Goal: Information Seeking & Learning: Check status

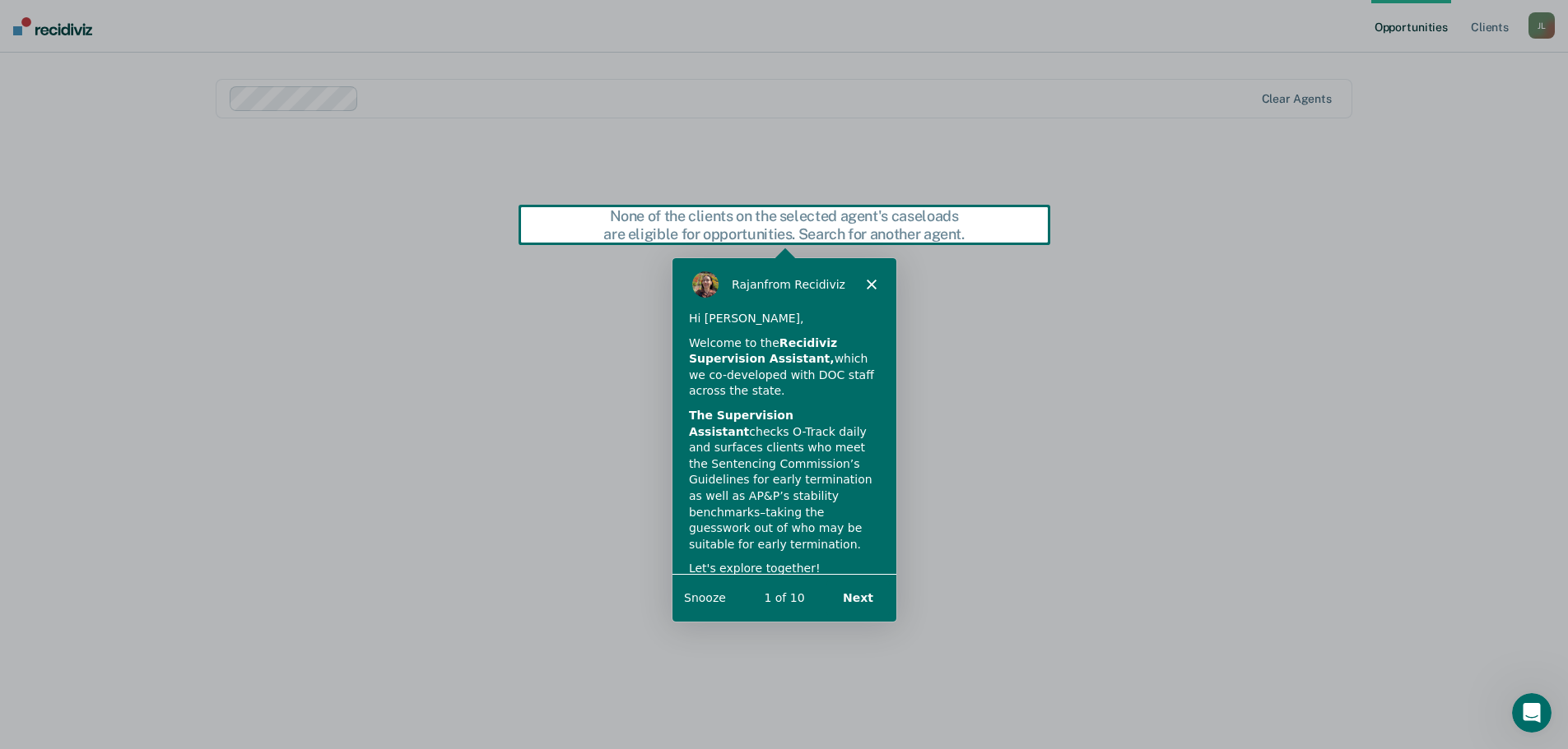
click at [866, 603] on button "Next" at bounding box center [856, 597] width 63 height 34
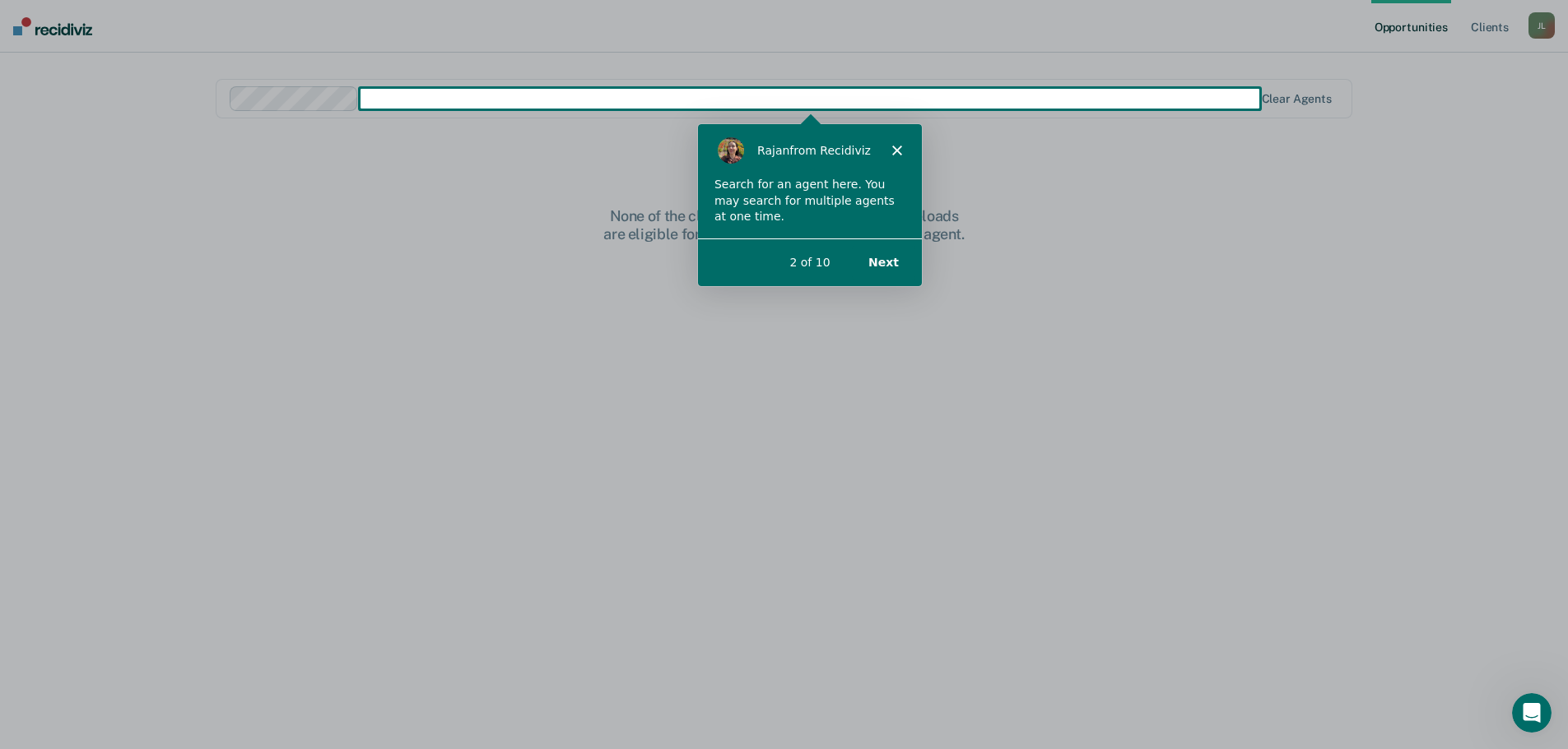
click at [880, 265] on button "Next" at bounding box center [882, 261] width 63 height 34
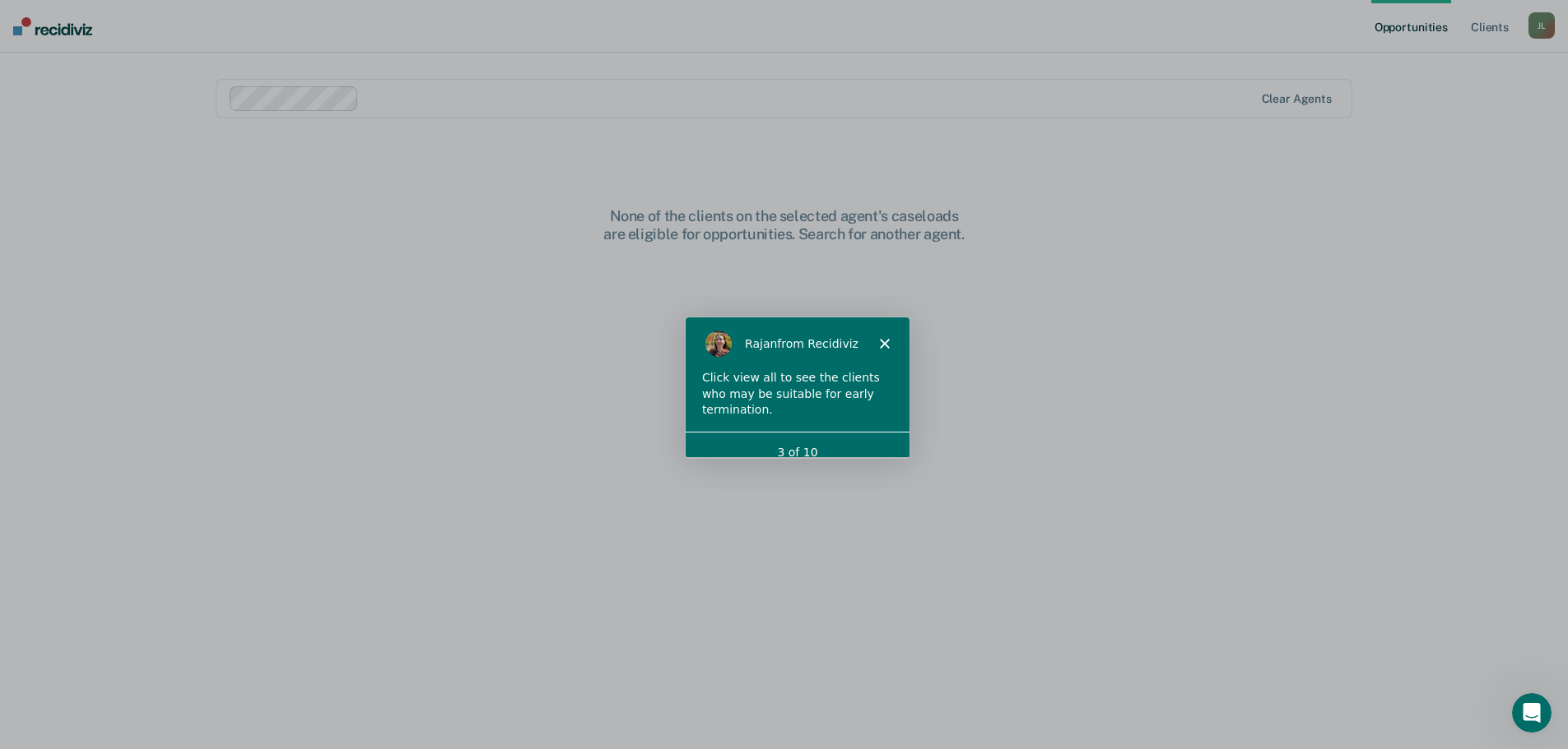
click at [885, 336] on div "[PERSON_NAME] from Recidiviz" at bounding box center [796, 342] width 224 height 53
click at [883, 347] on icon "Close" at bounding box center [883, 342] width 10 height 10
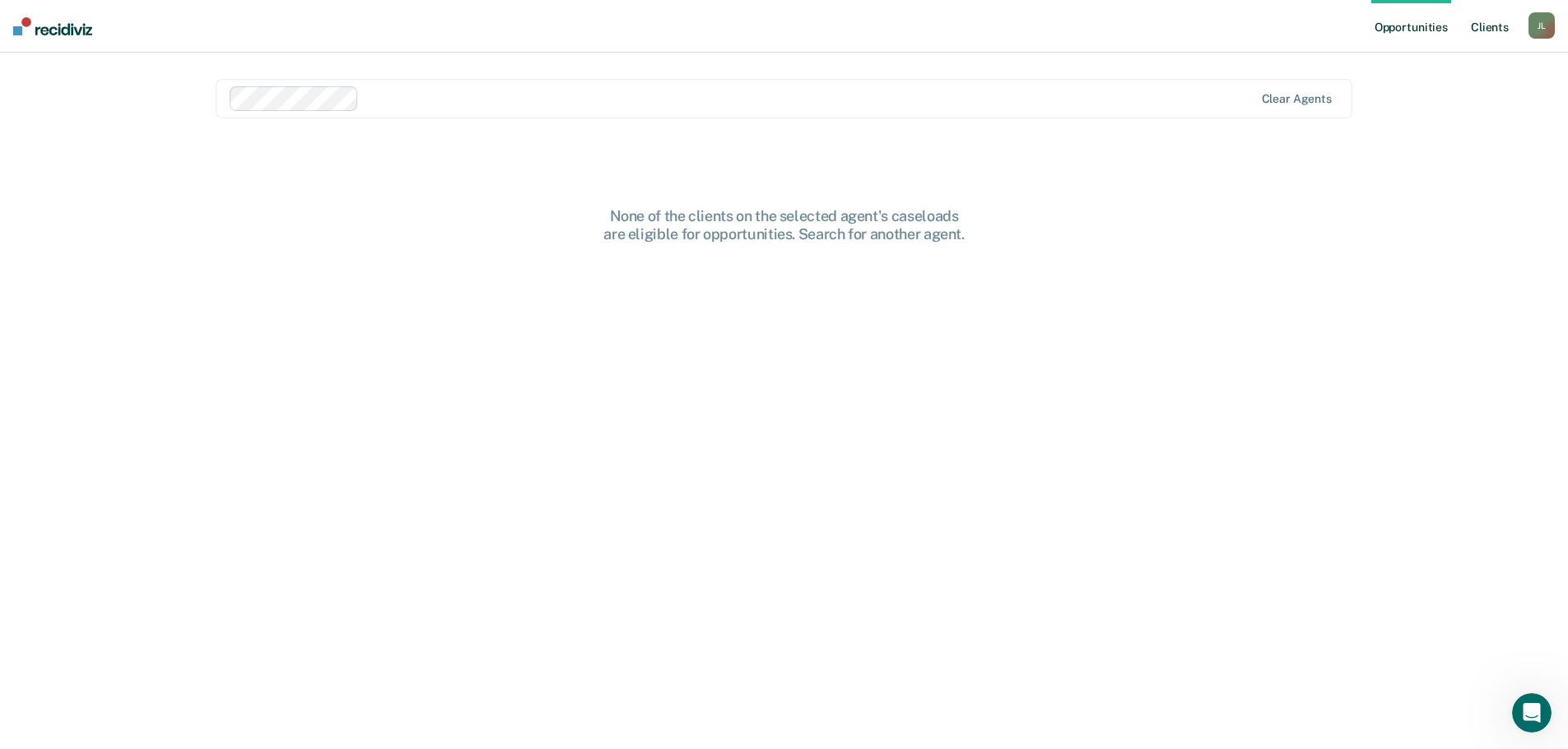
click at [1267, 28] on link "Client s" at bounding box center [1489, 26] width 44 height 53
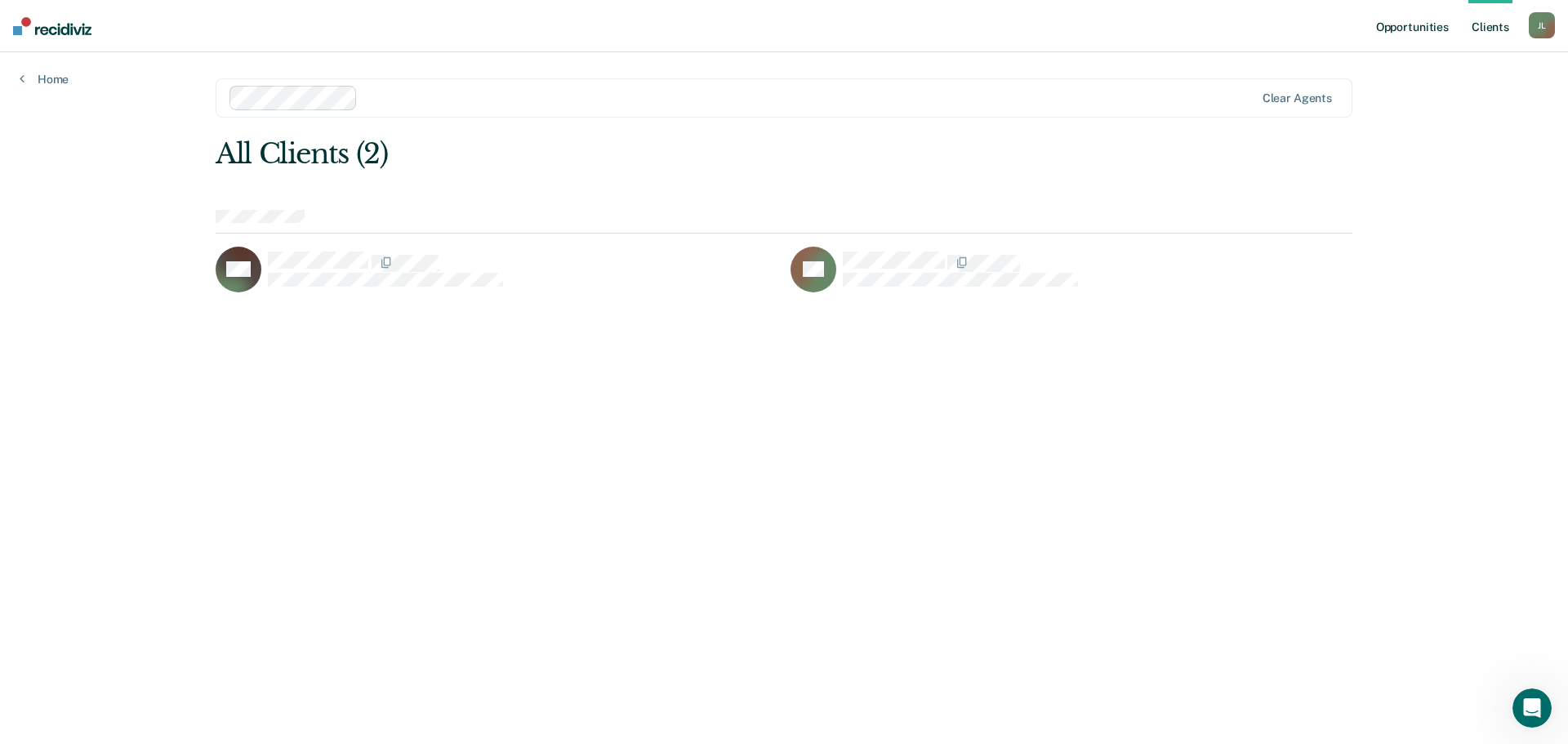
click at [1257, 28] on link "Opportunities" at bounding box center [1412, 26] width 79 height 53
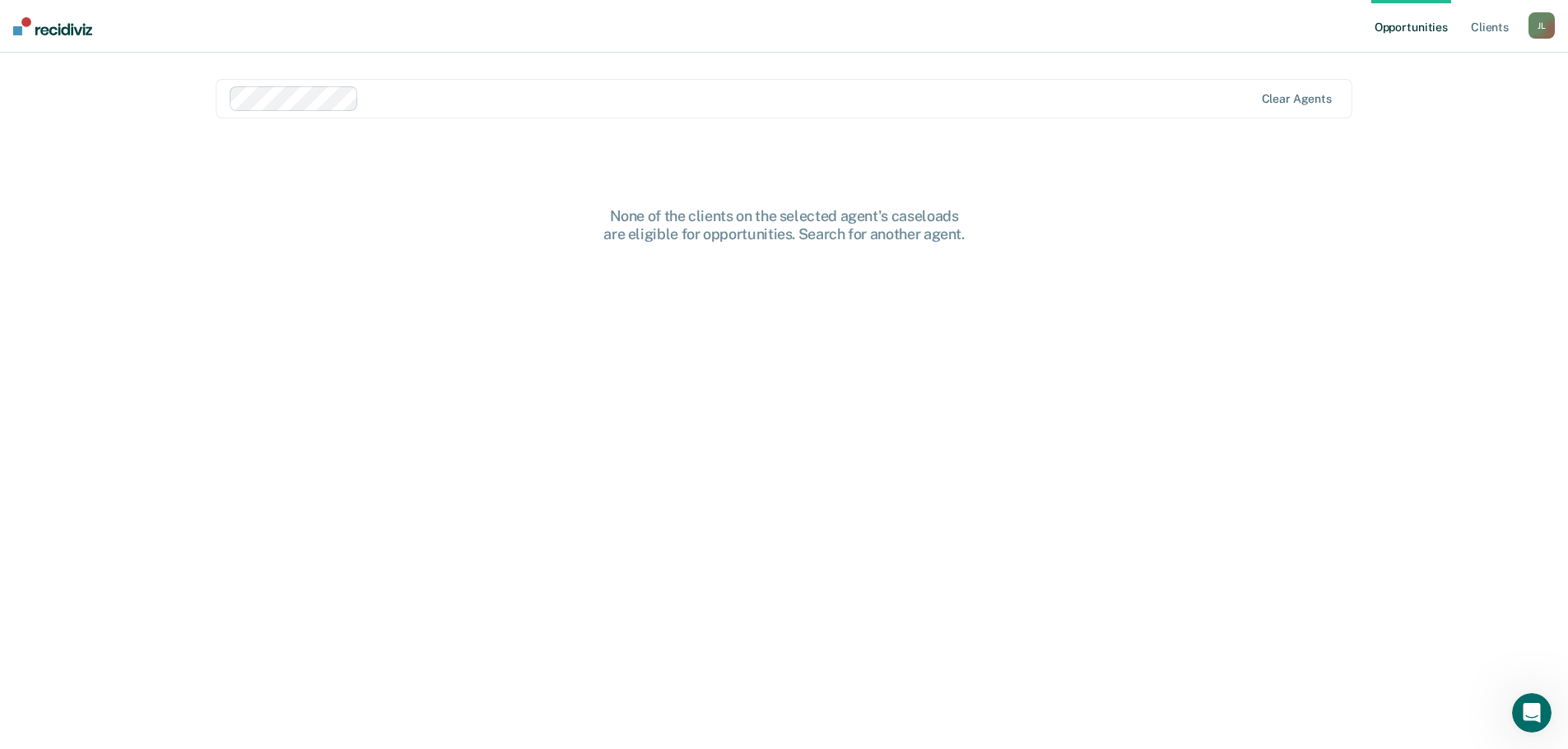
click at [1267, 31] on div "[PERSON_NAME]" at bounding box center [1541, 25] width 26 height 26
click at [1267, 206] on main "Clear agents None of the clients on the selected agent's caseloads are eligible…" at bounding box center [784, 381] width 1176 height 657
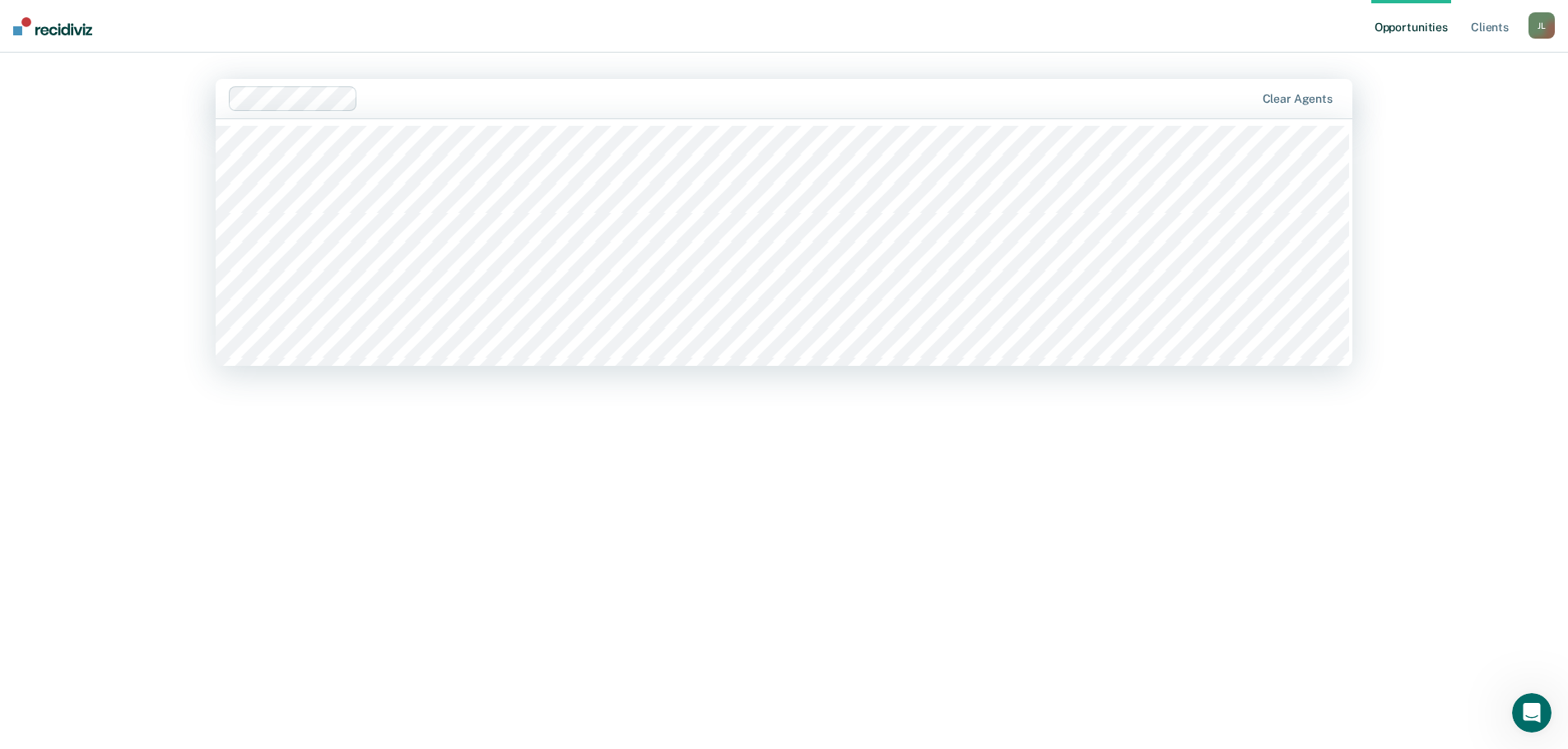
type input "a"
click at [1267, 90] on div "Clear agents" at bounding box center [784, 99] width 1136 height 40
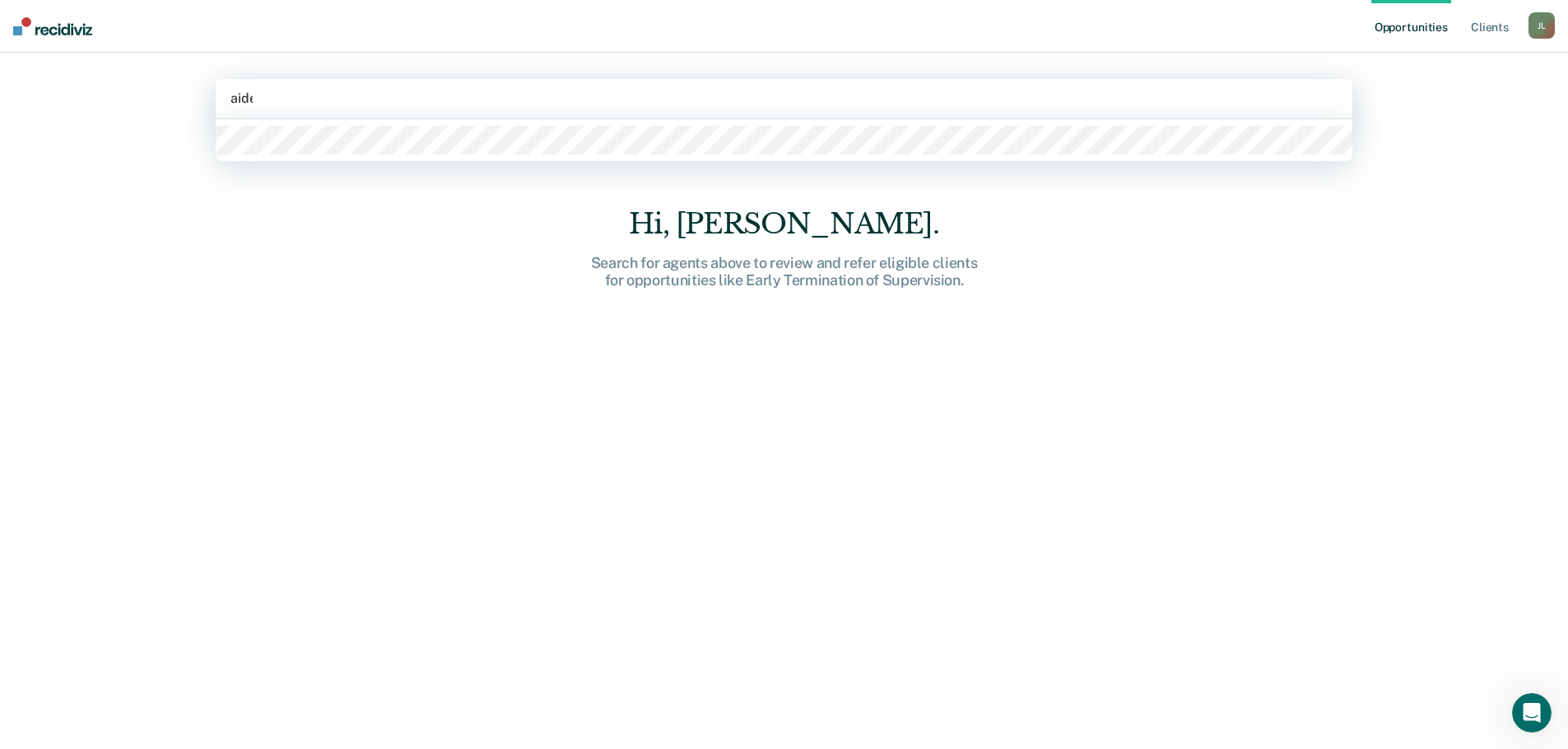
type input "aiden"
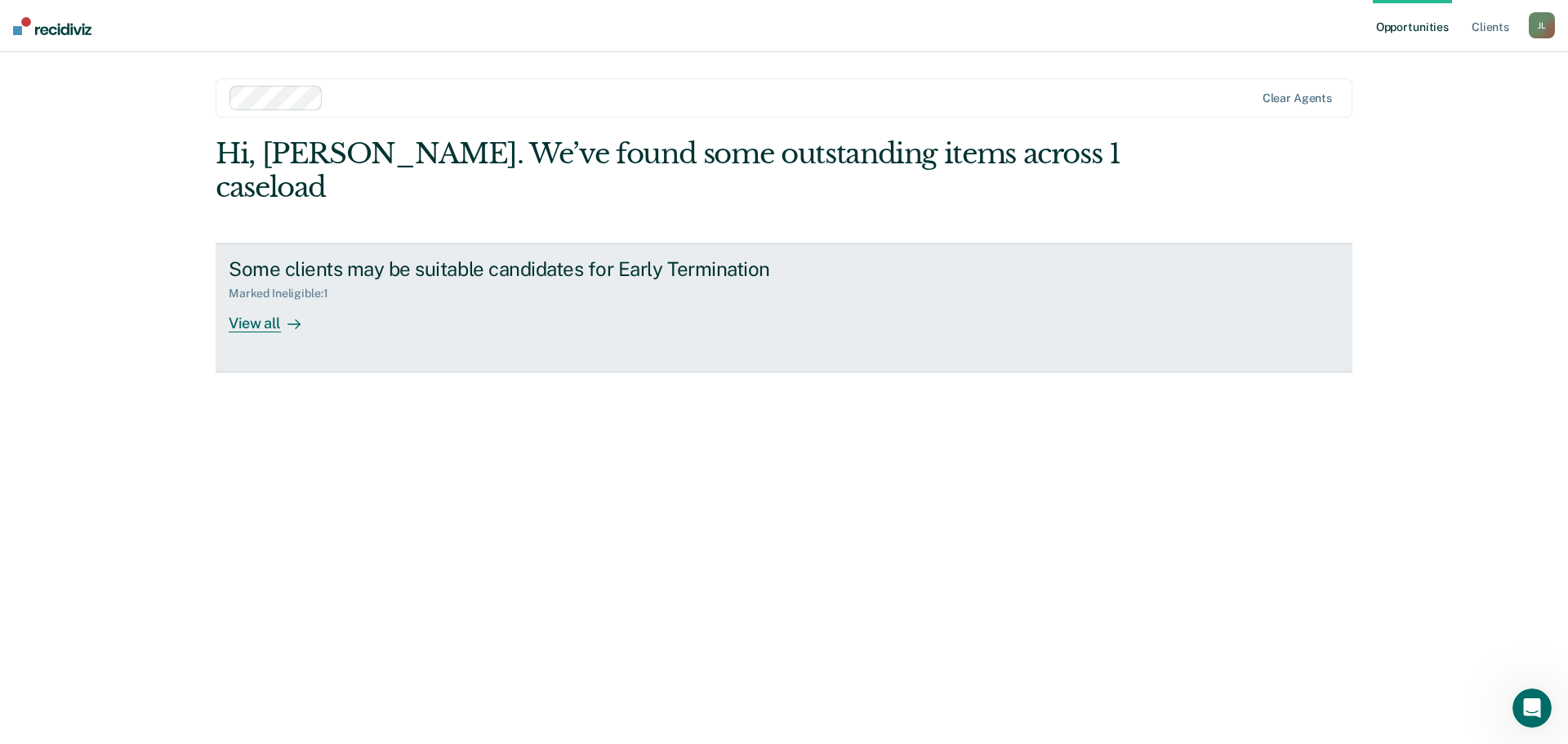
click at [270, 301] on div "View all" at bounding box center [275, 316] width 91 height 32
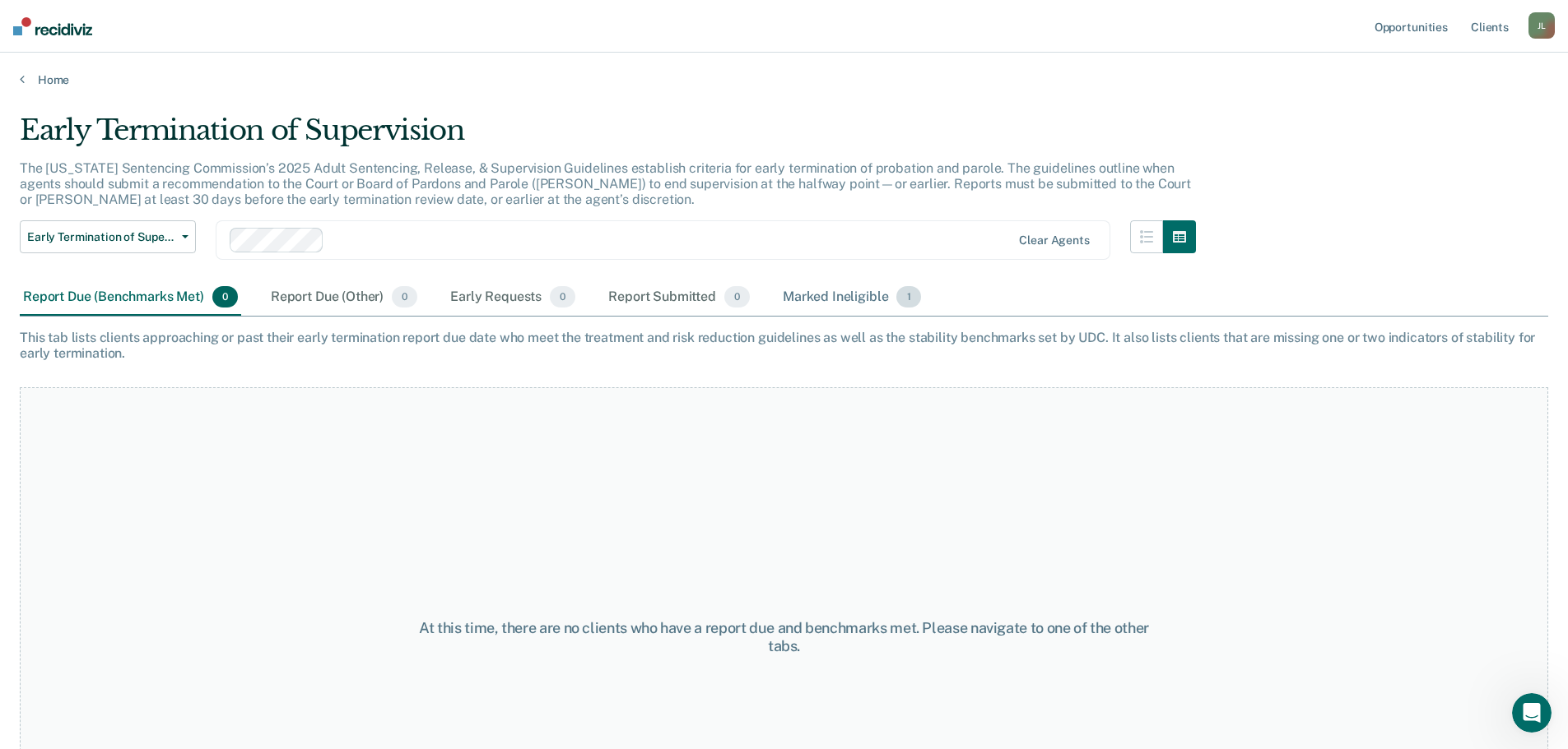
click at [821, 296] on div "Marked Ineligible 1" at bounding box center [852, 298] width 145 height 36
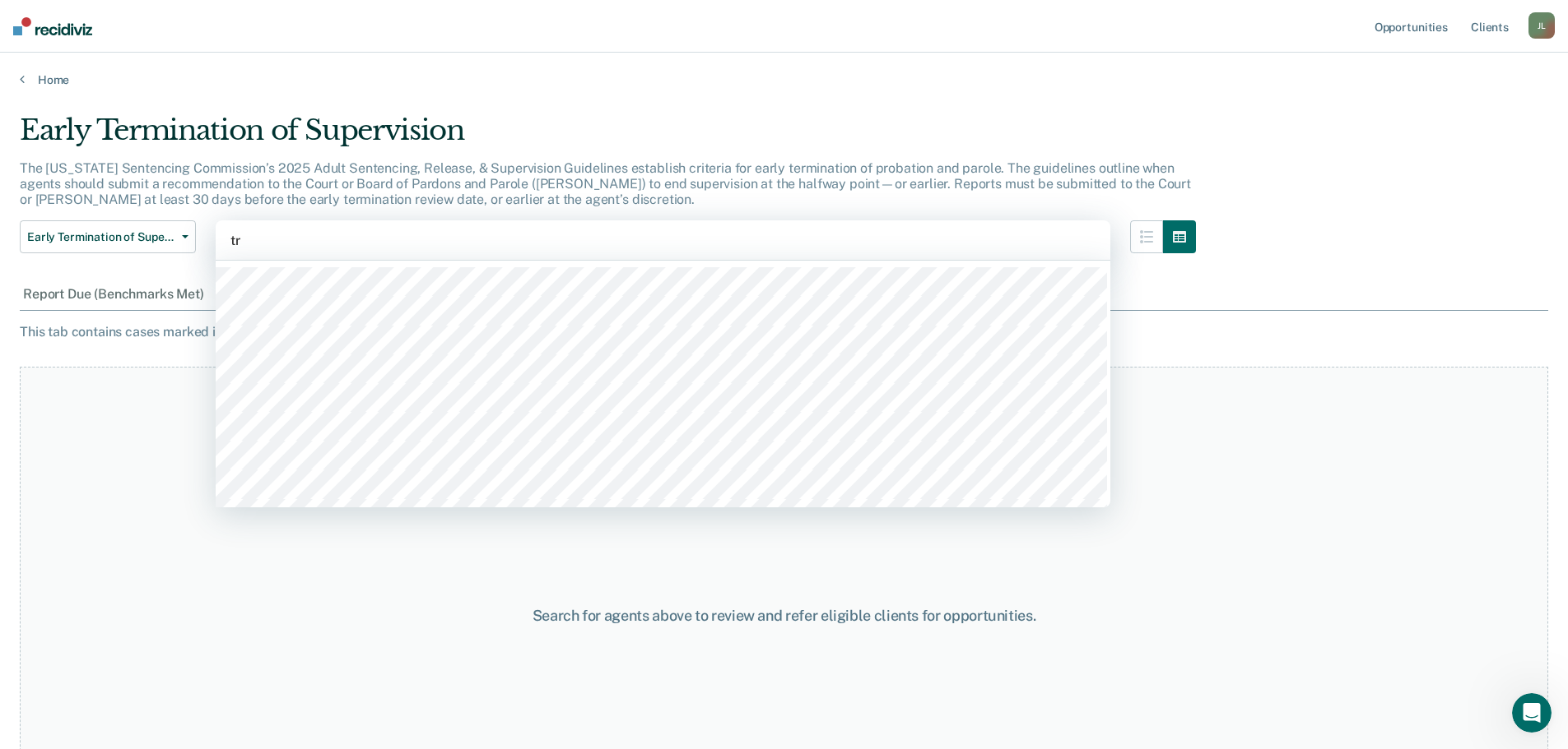
type input "t"
type input "nich"
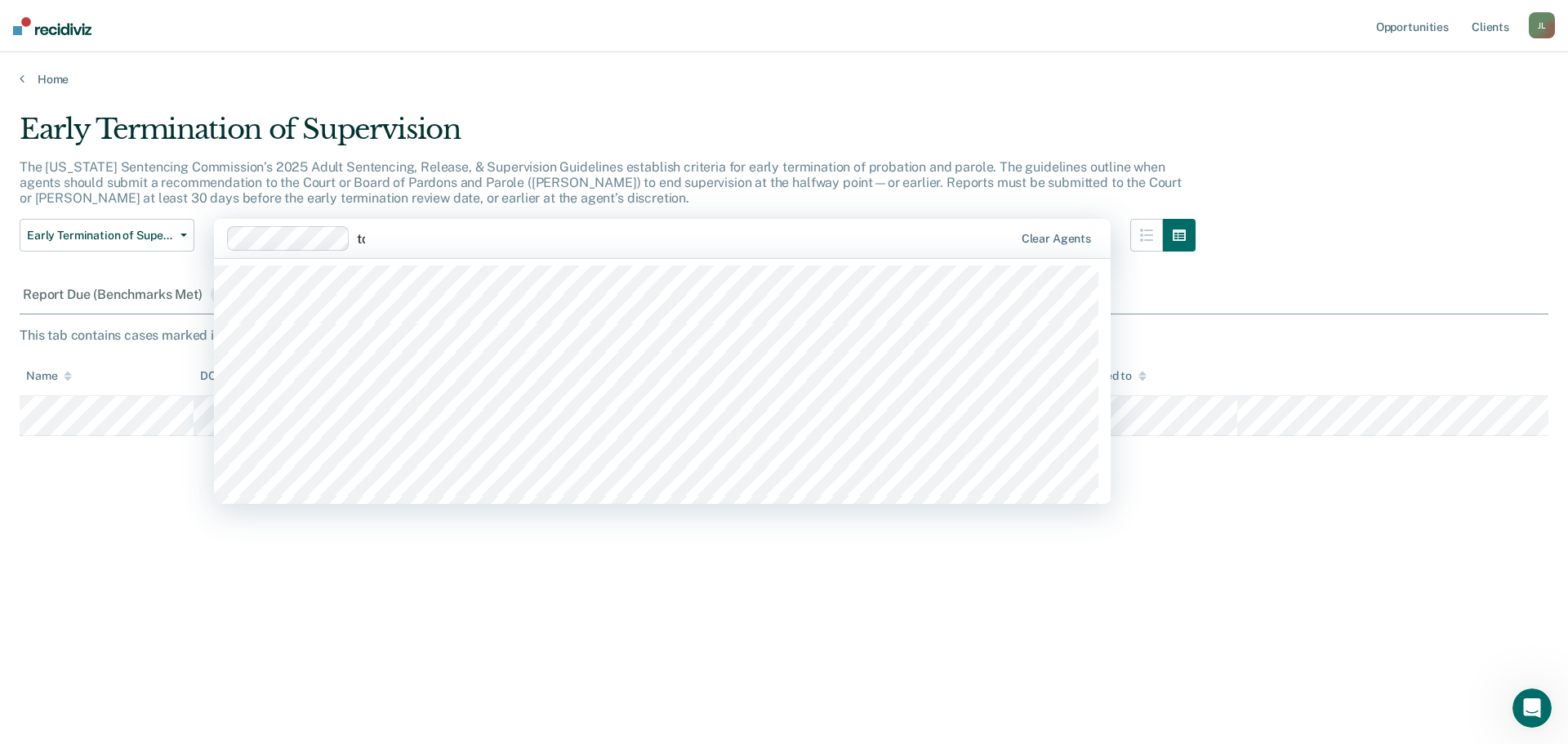
type input "[PERSON_NAME]"
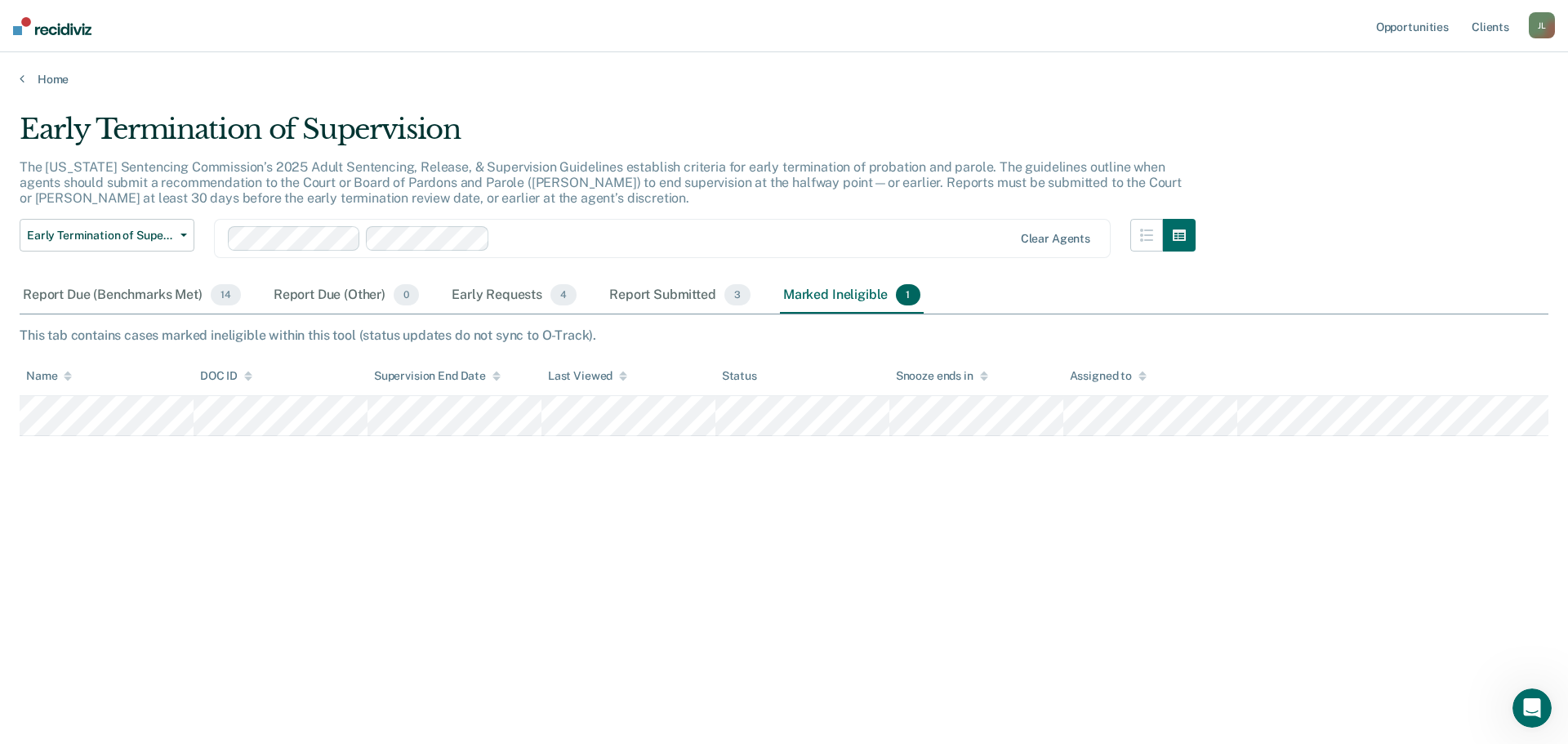
click at [852, 297] on div "Marked Ineligible 1" at bounding box center [851, 296] width 144 height 36
click at [180, 295] on div "Report Due (Benchmarks Met) 14" at bounding box center [132, 296] width 225 height 36
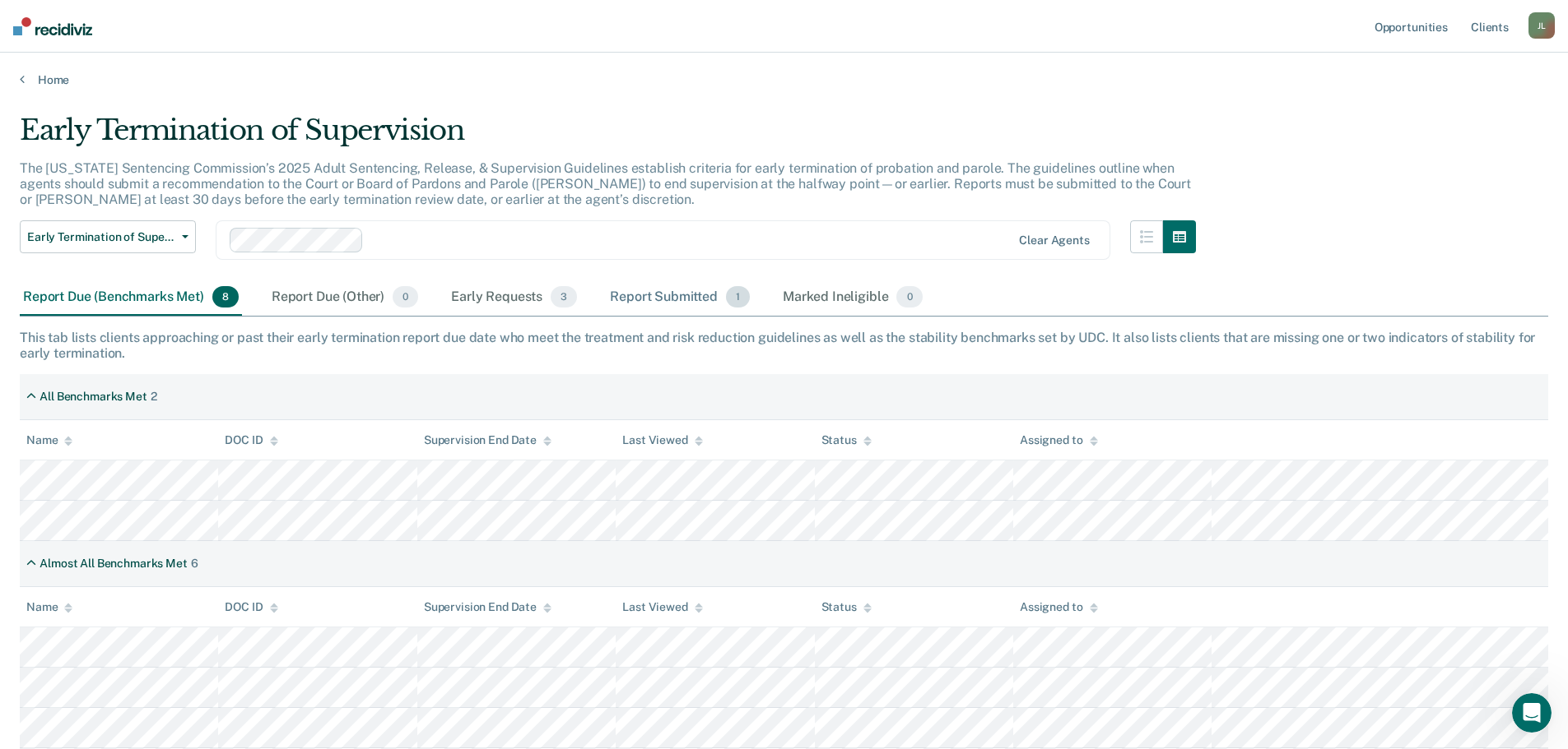
click at [631, 298] on div "Report Submitted 1" at bounding box center [679, 298] width 147 height 36
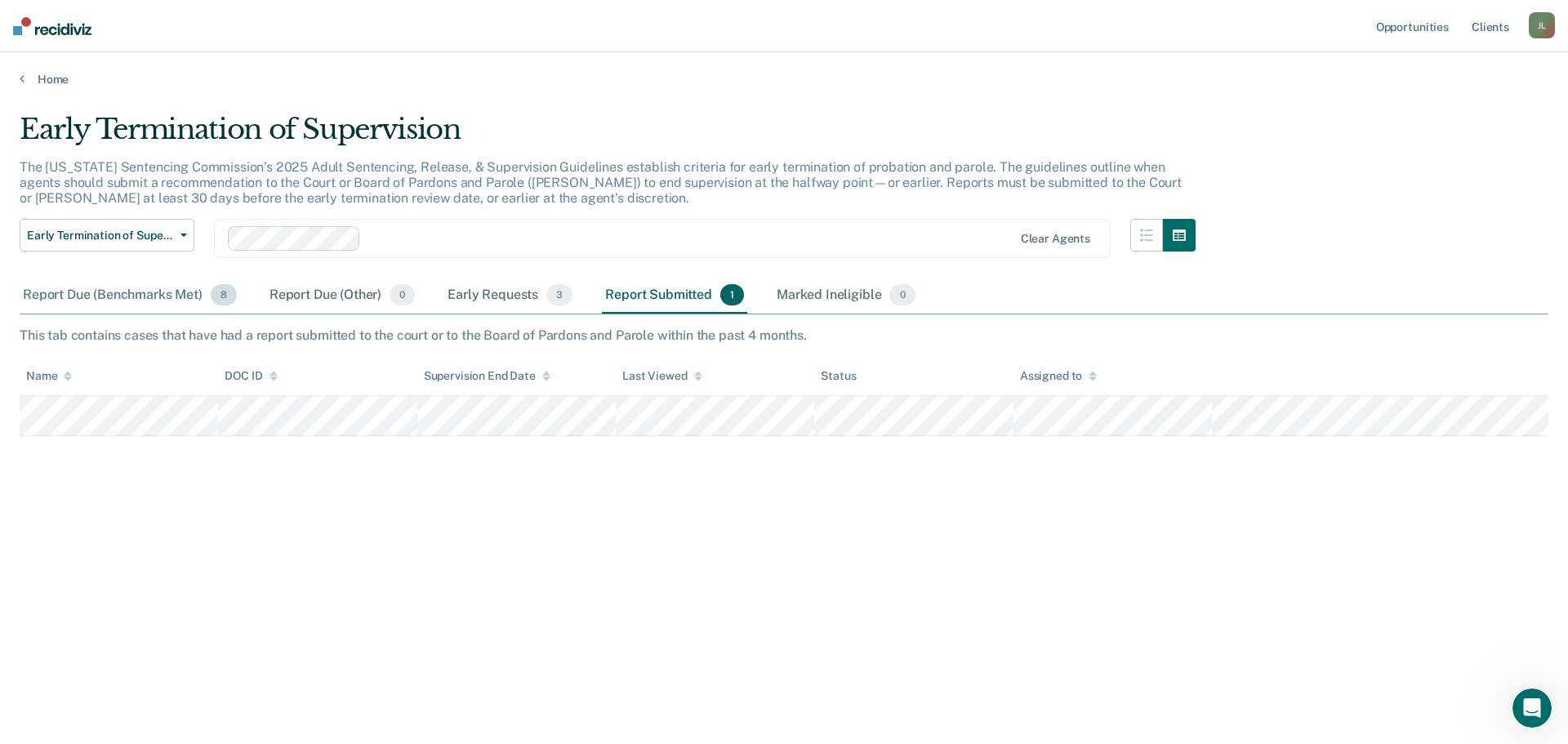
click at [231, 301] on span "8" at bounding box center [224, 294] width 26 height 22
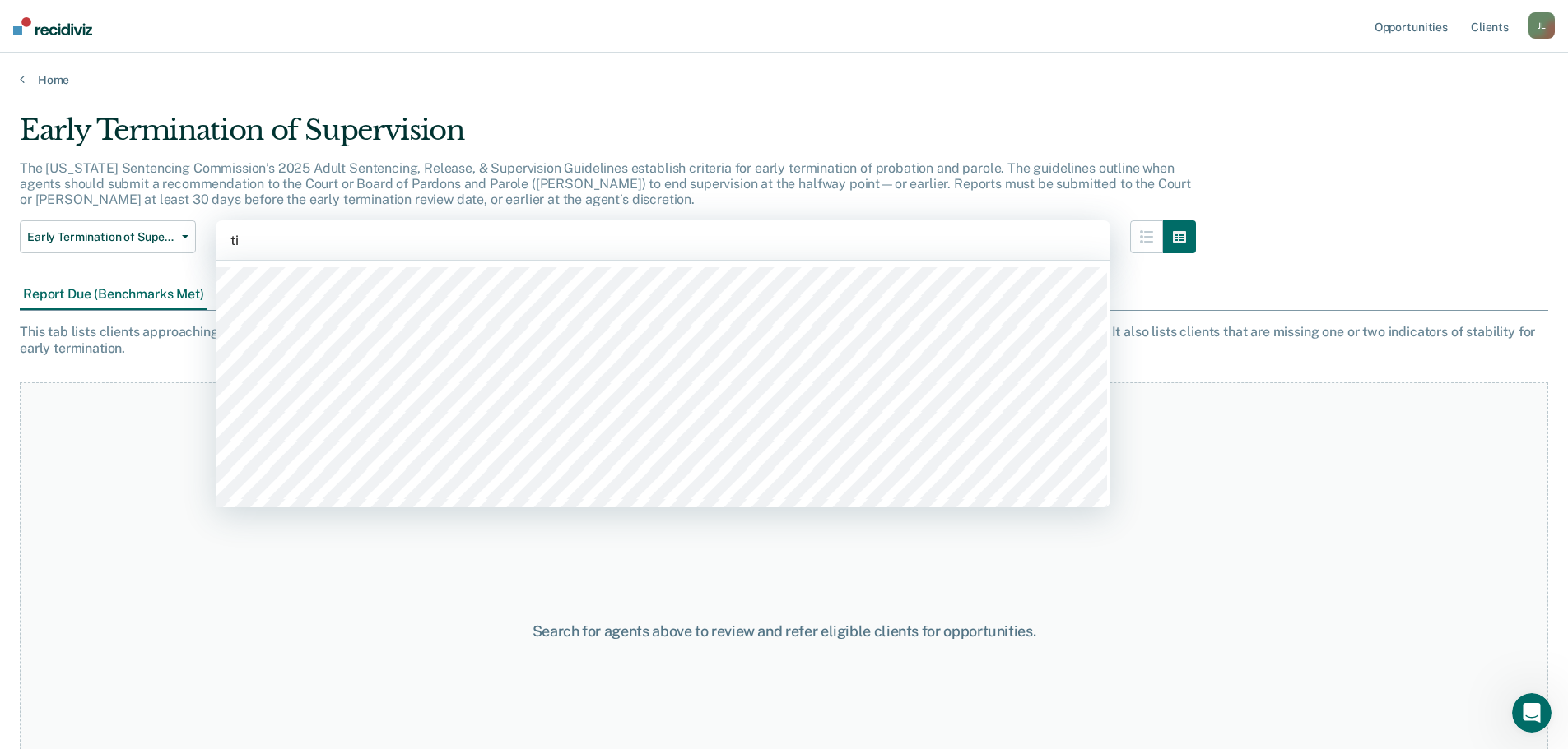
type input "[PERSON_NAME]"
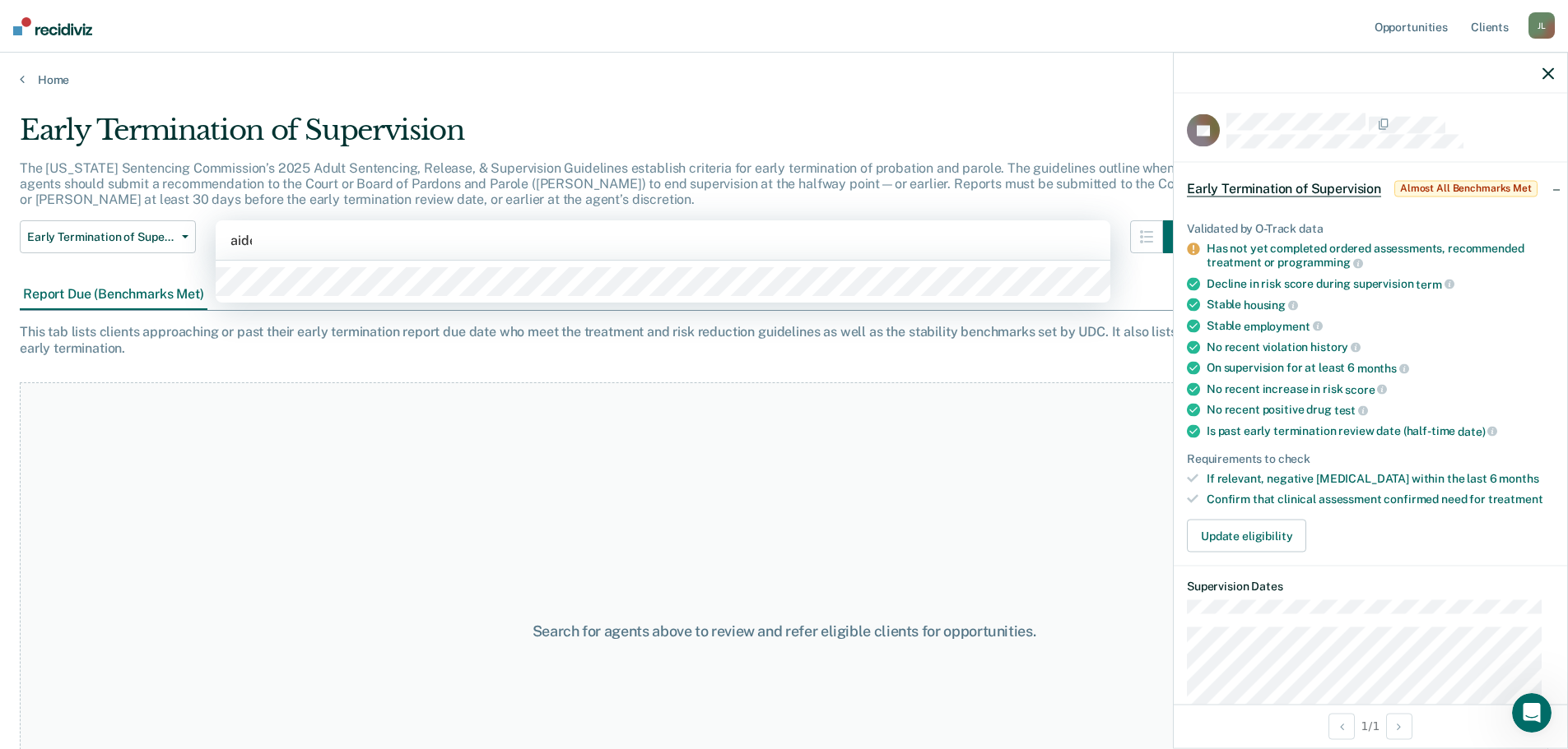
type input "aiden"
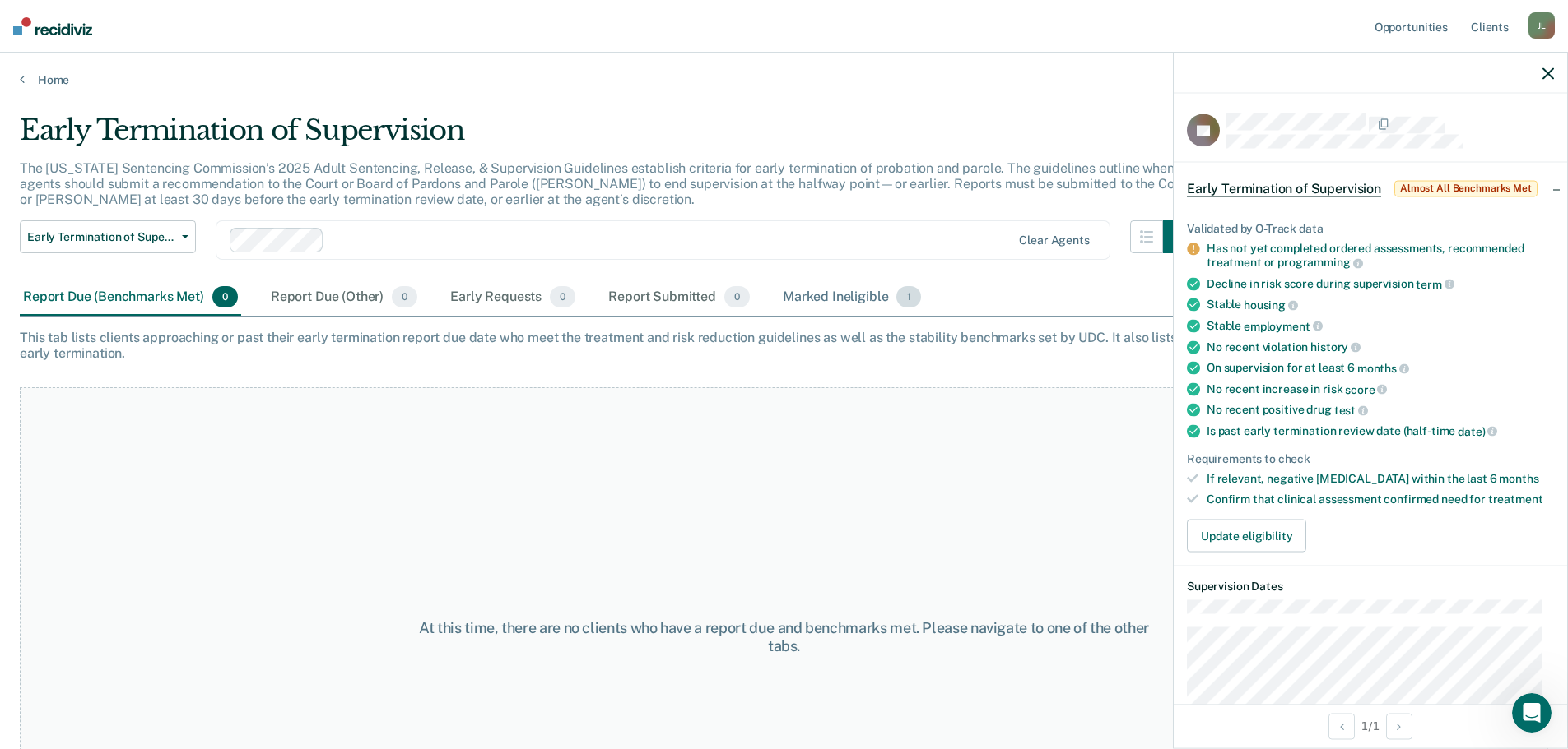
click at [819, 301] on div "Marked Ineligible 1" at bounding box center [852, 298] width 145 height 36
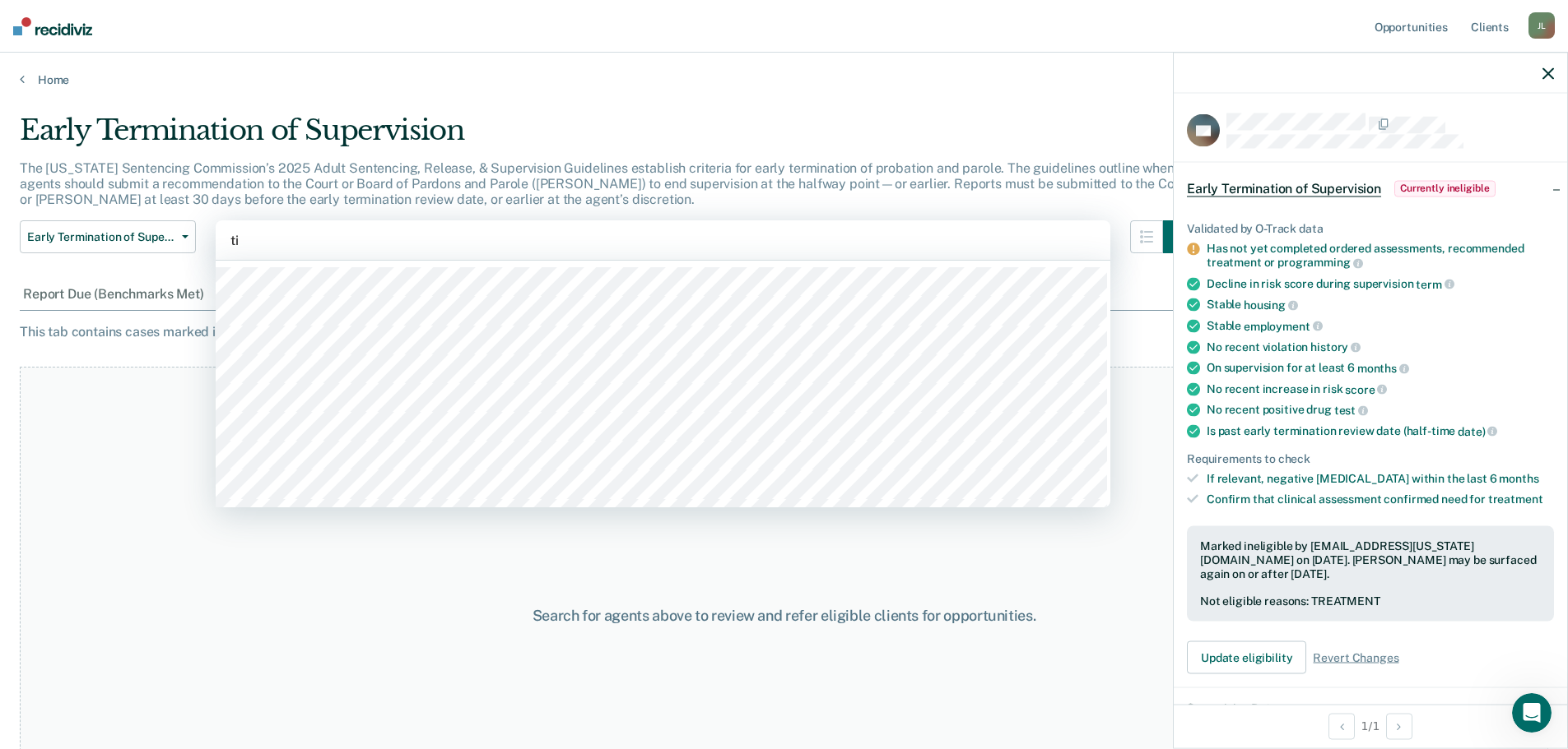
type input "[PERSON_NAME]"
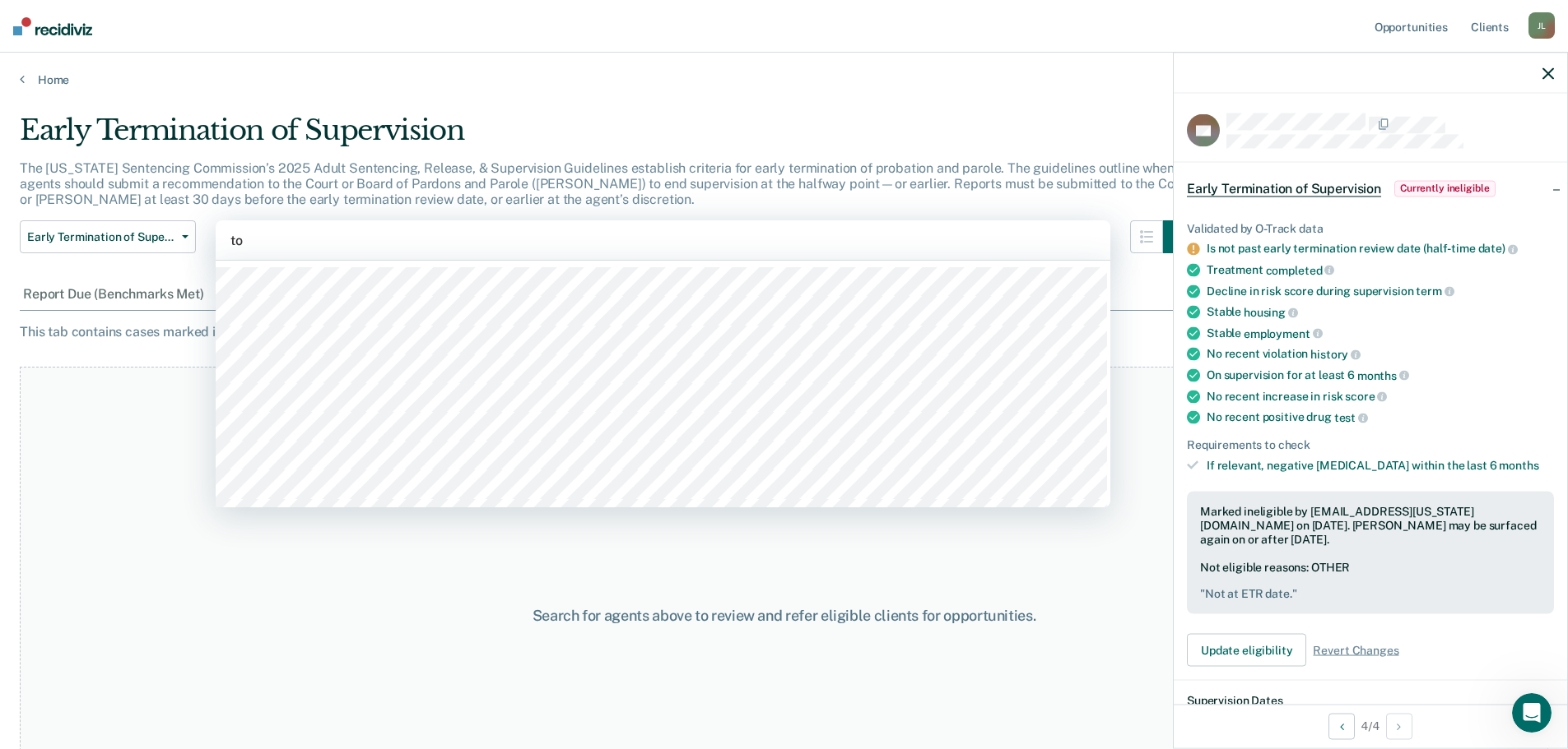
type input "[PERSON_NAME]"
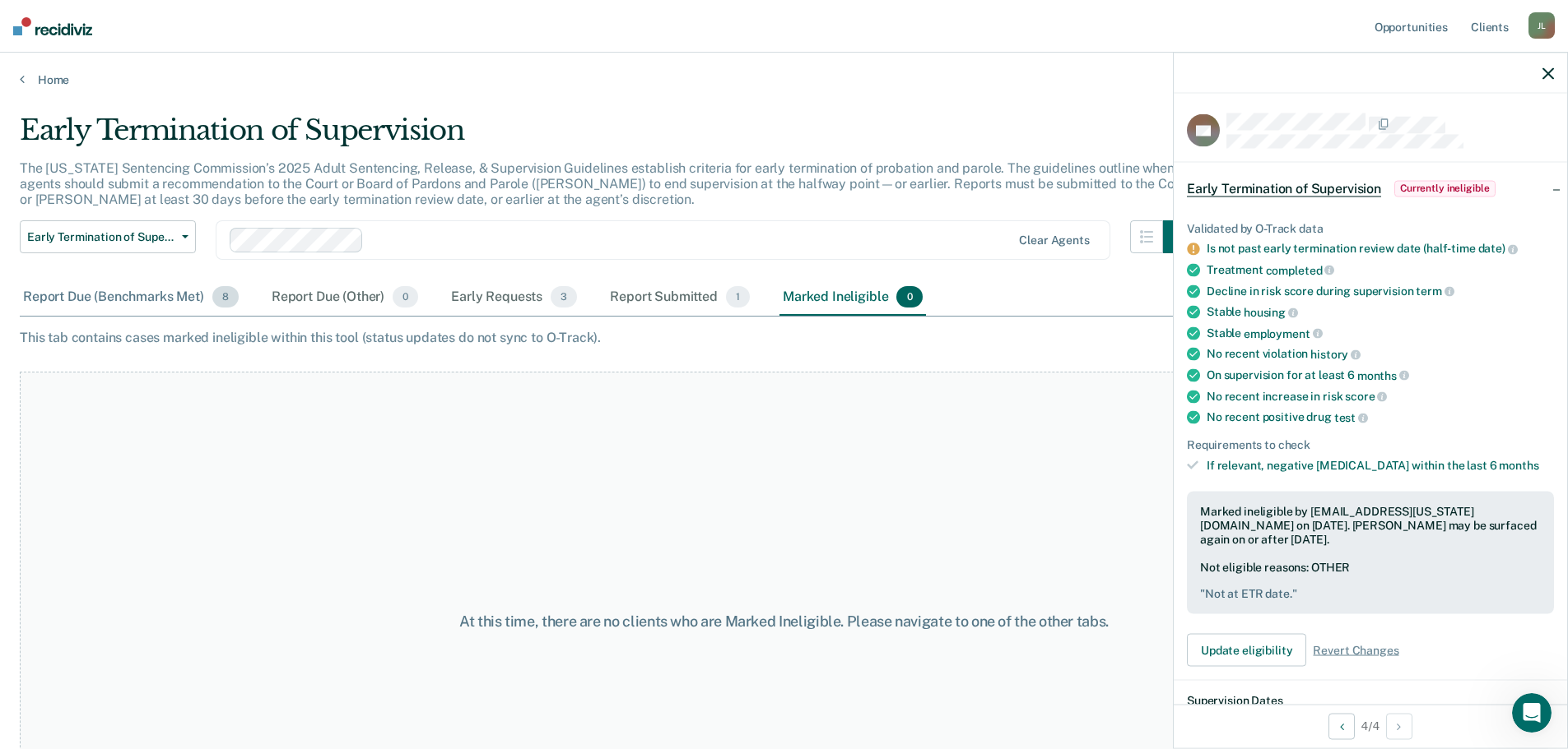
click at [97, 299] on div "Report Due (Benchmarks Met) 8" at bounding box center [131, 298] width 222 height 36
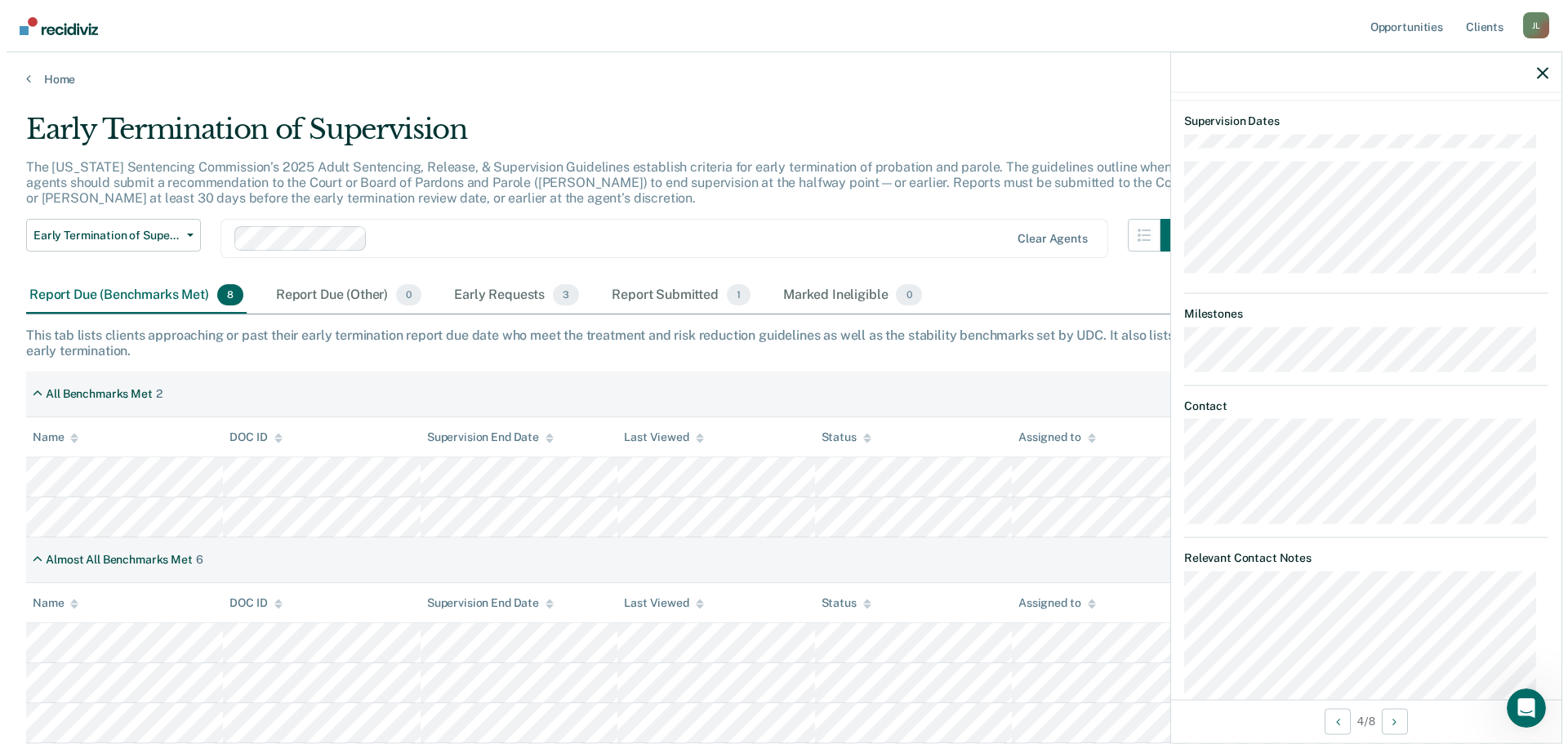
scroll to position [504, 0]
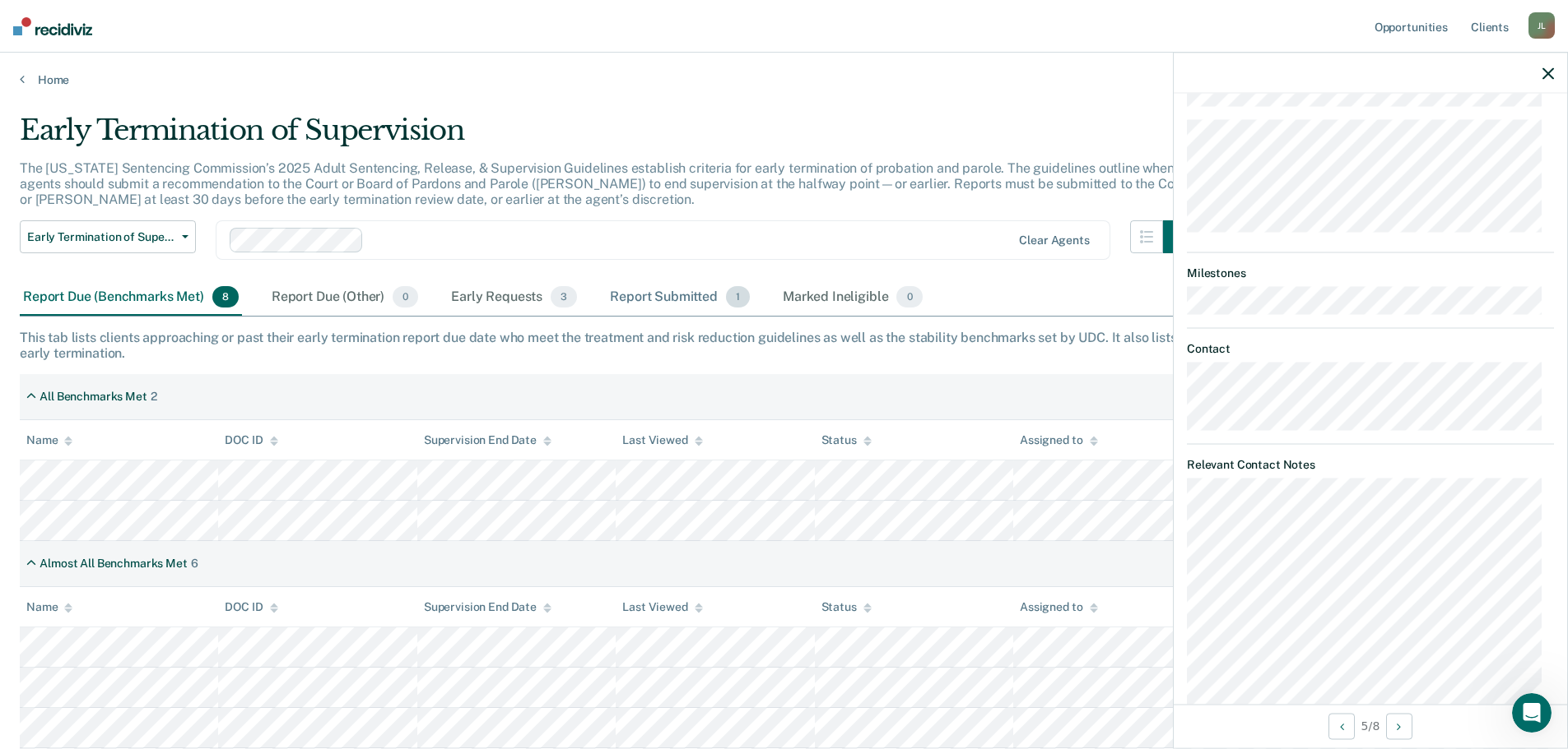
click at [653, 296] on div "Report Submitted 1" at bounding box center [679, 298] width 147 height 36
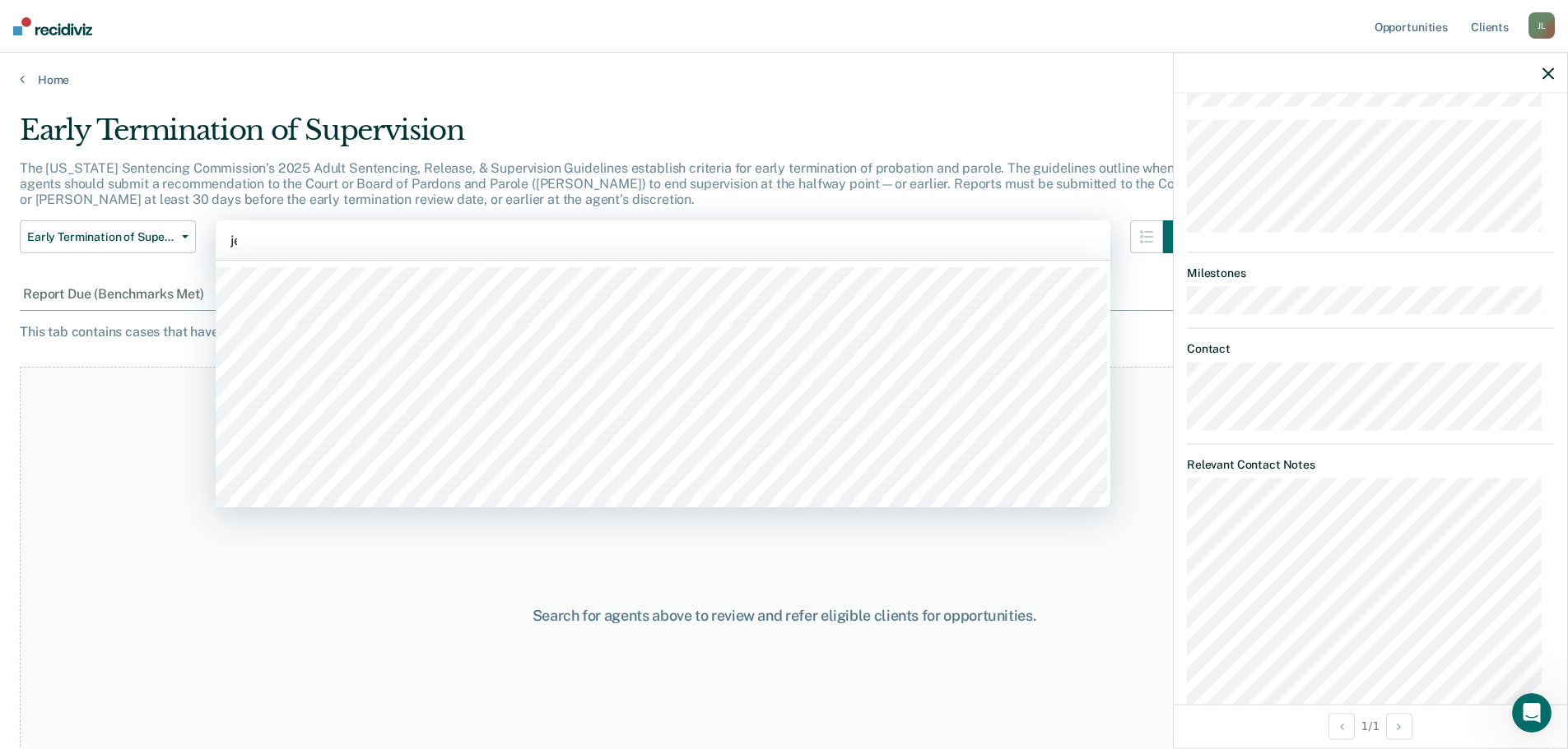
type input "jer"
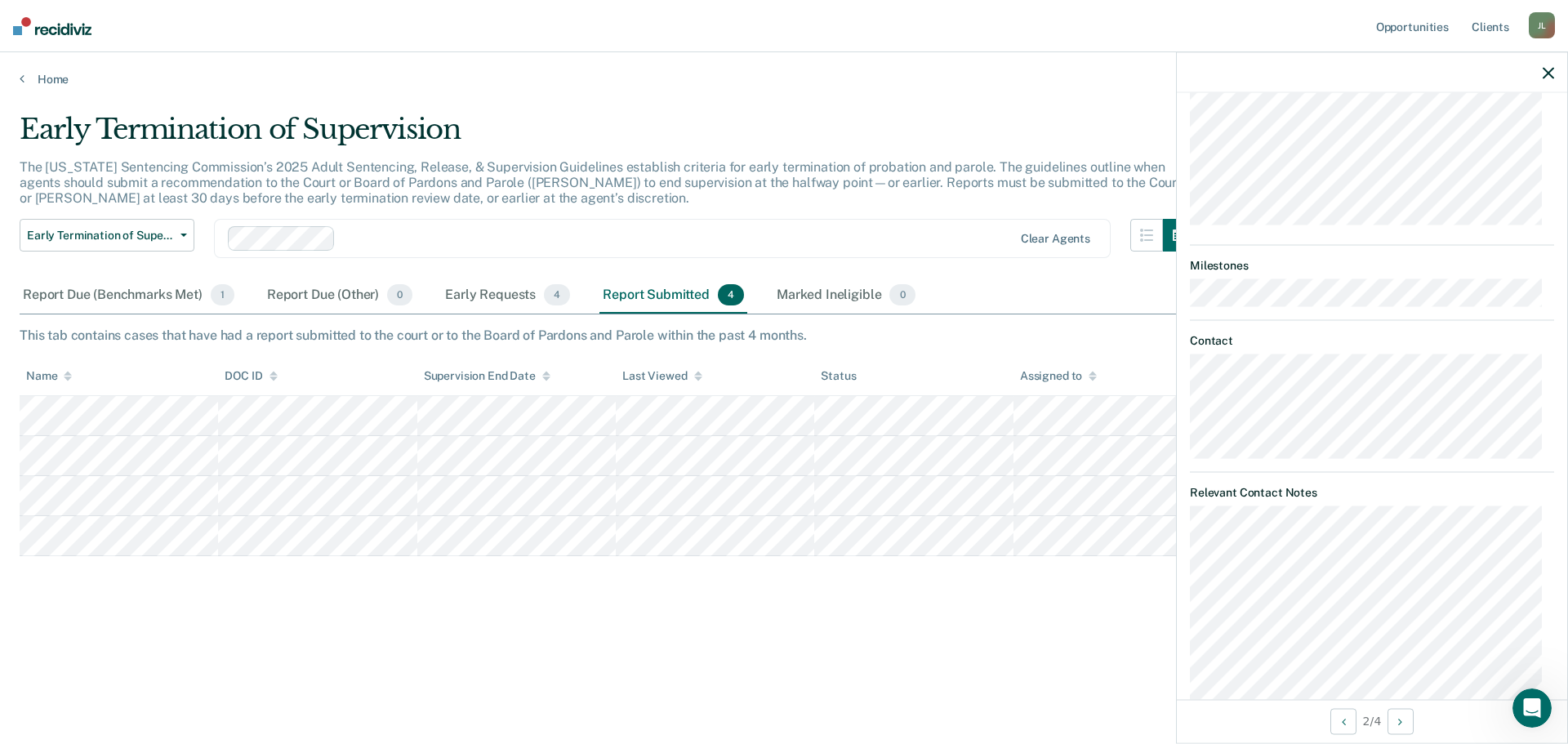
scroll to position [471, 0]
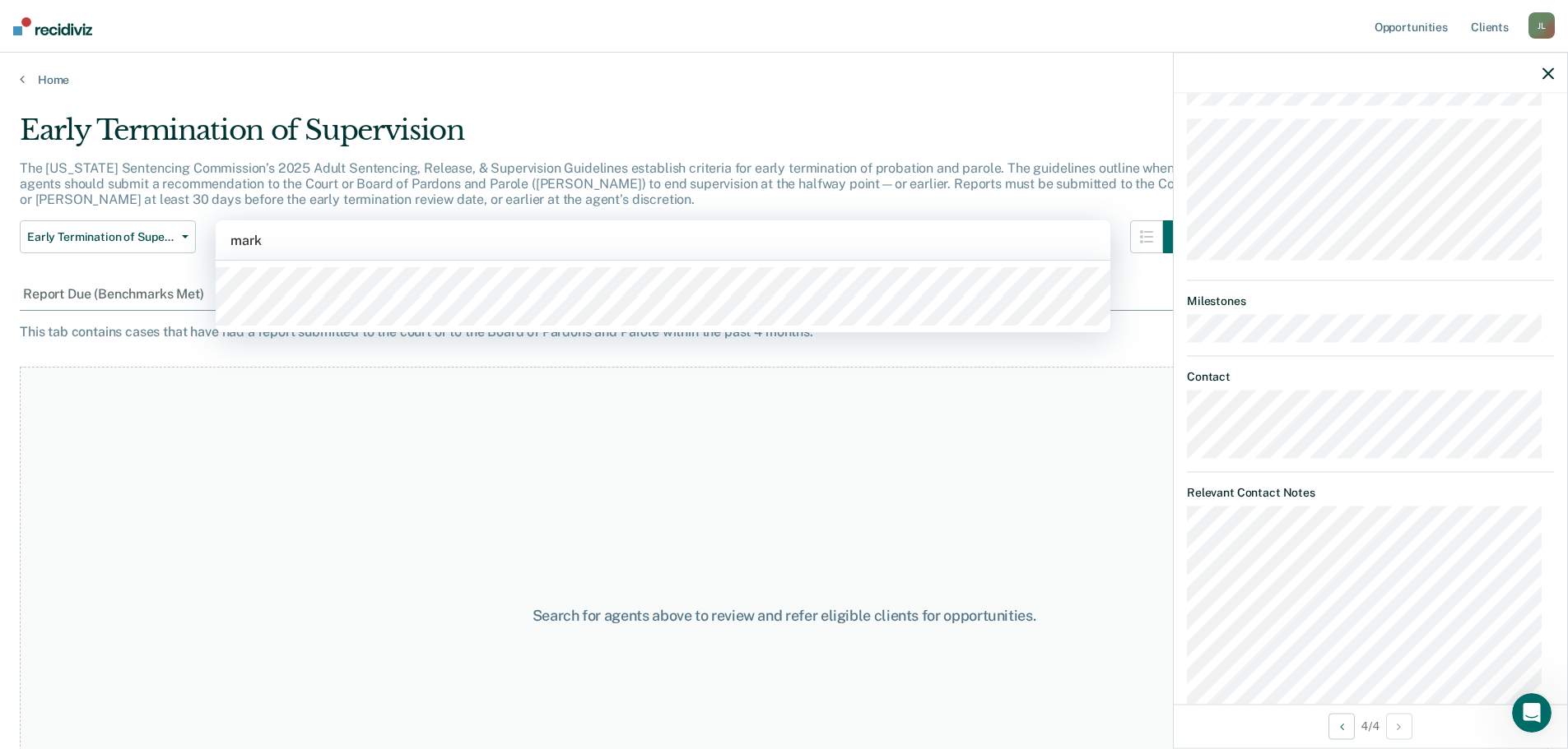
type input "mark"
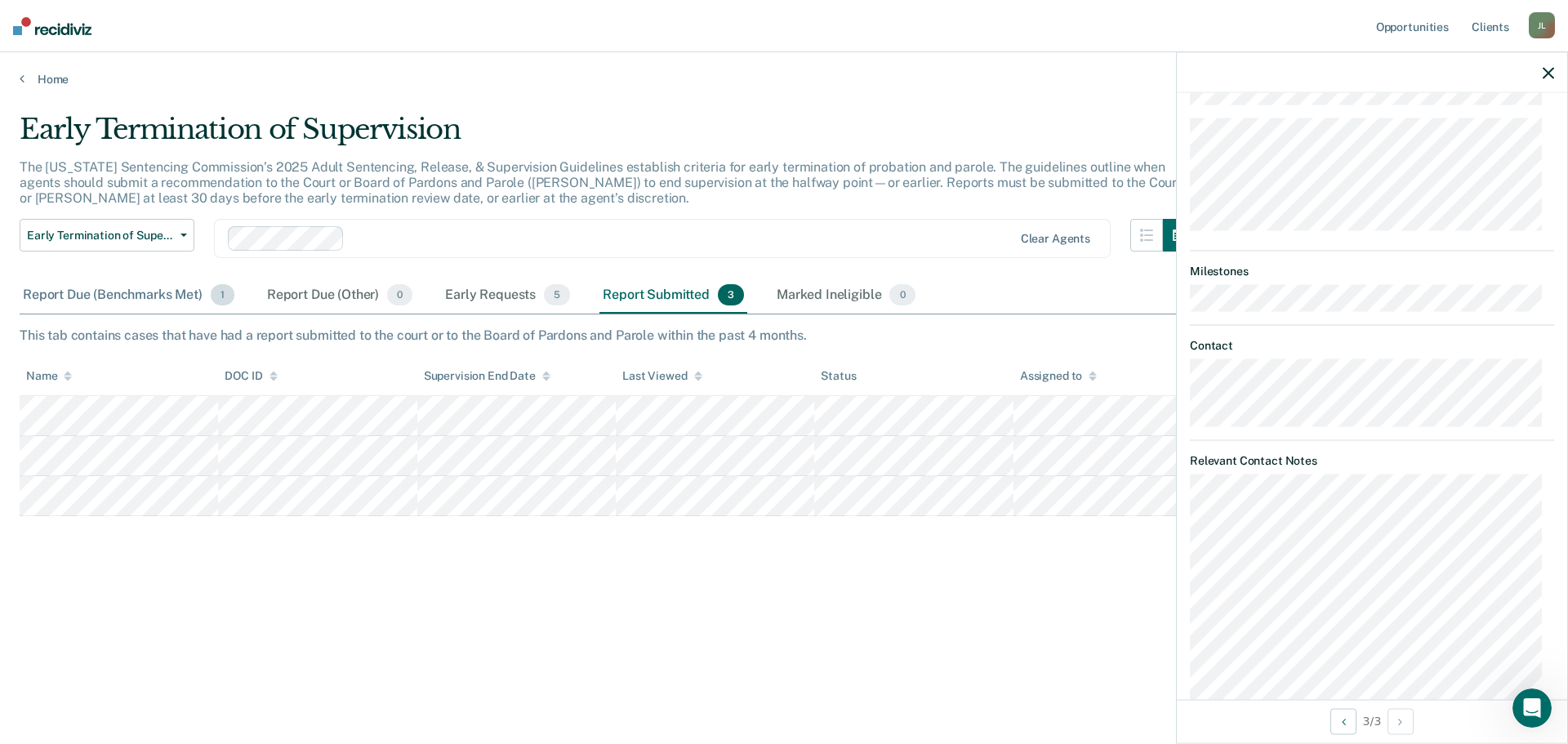
click at [144, 299] on div "Report Due (Benchmarks Met) 1" at bounding box center [128, 296] width 218 height 36
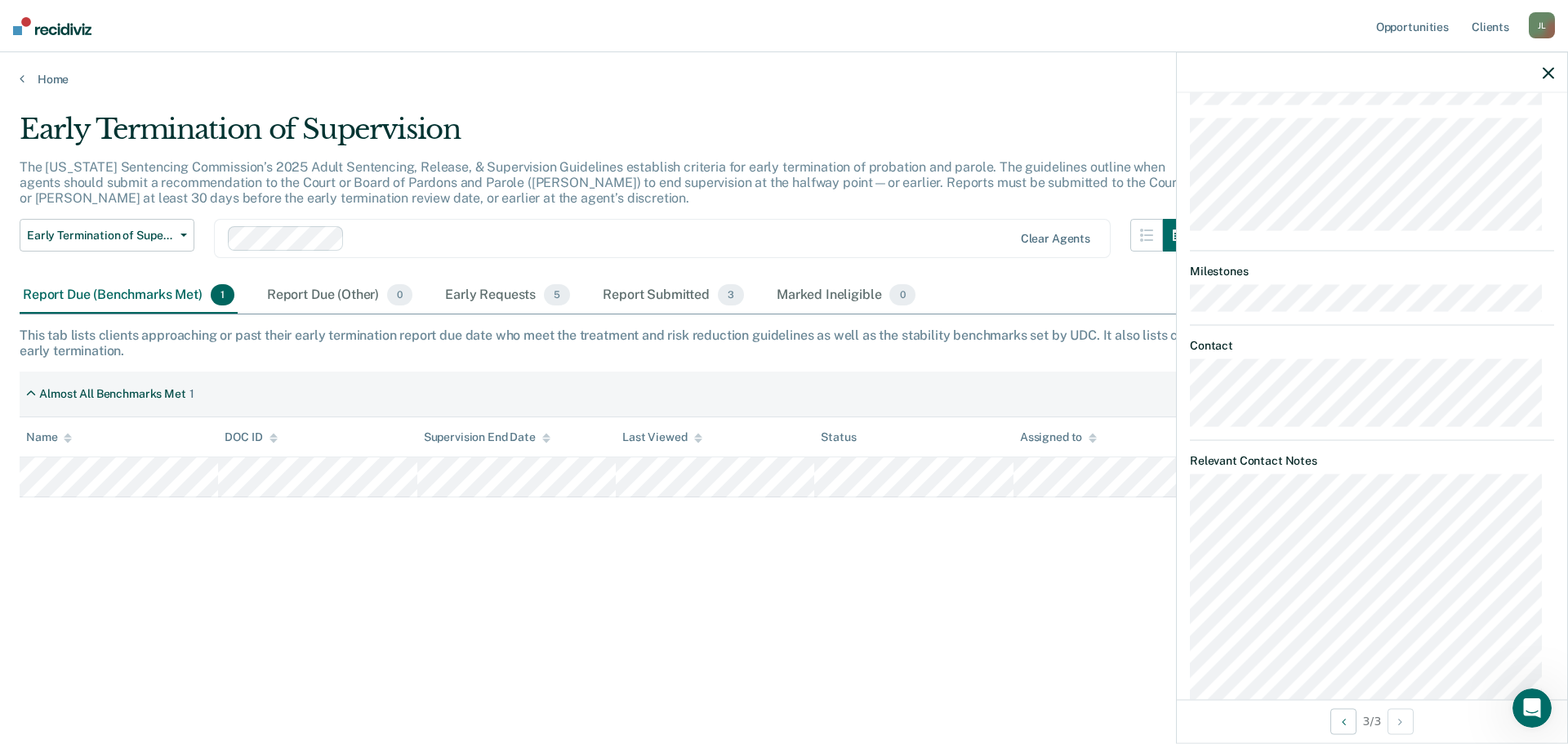
scroll to position [504, 0]
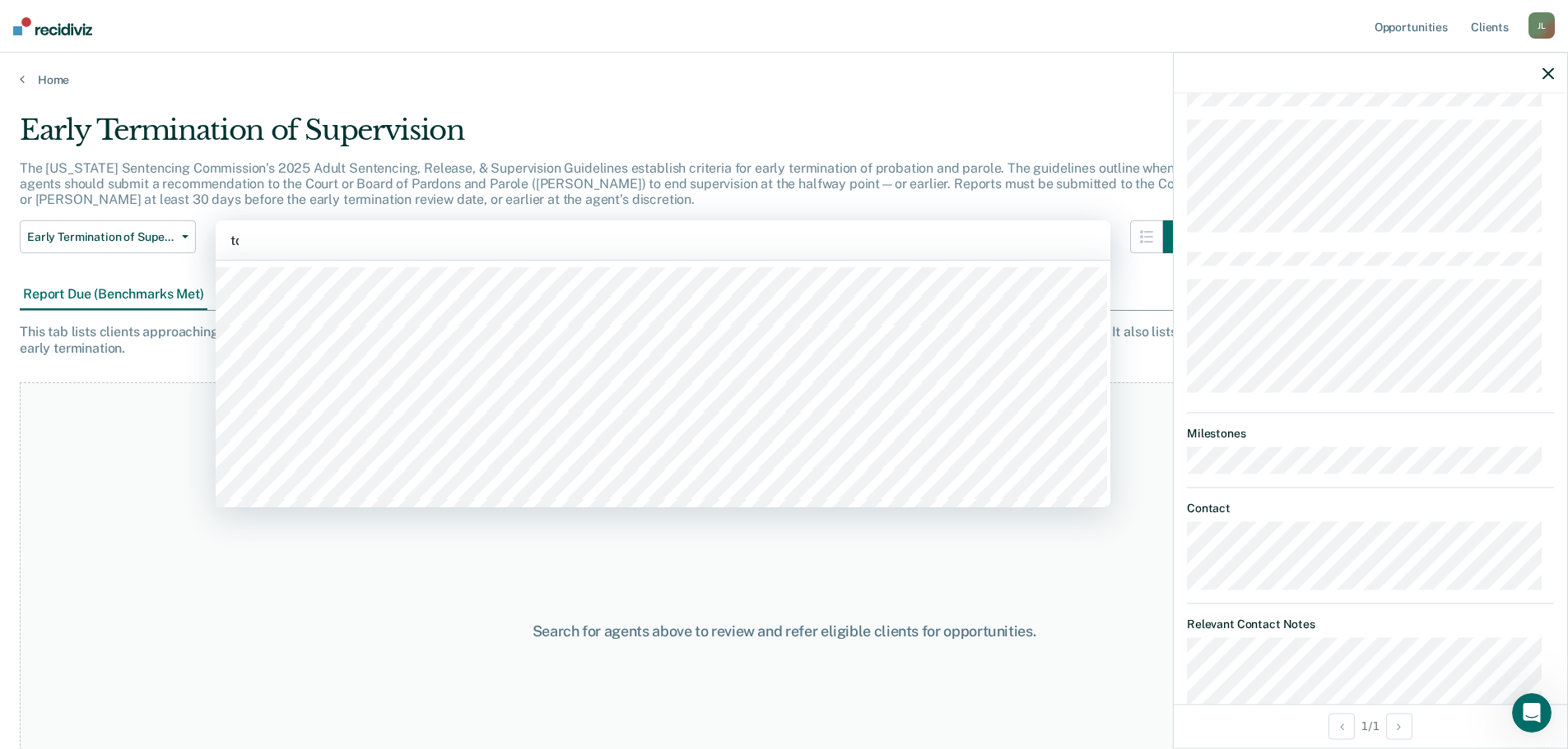
type input "tol"
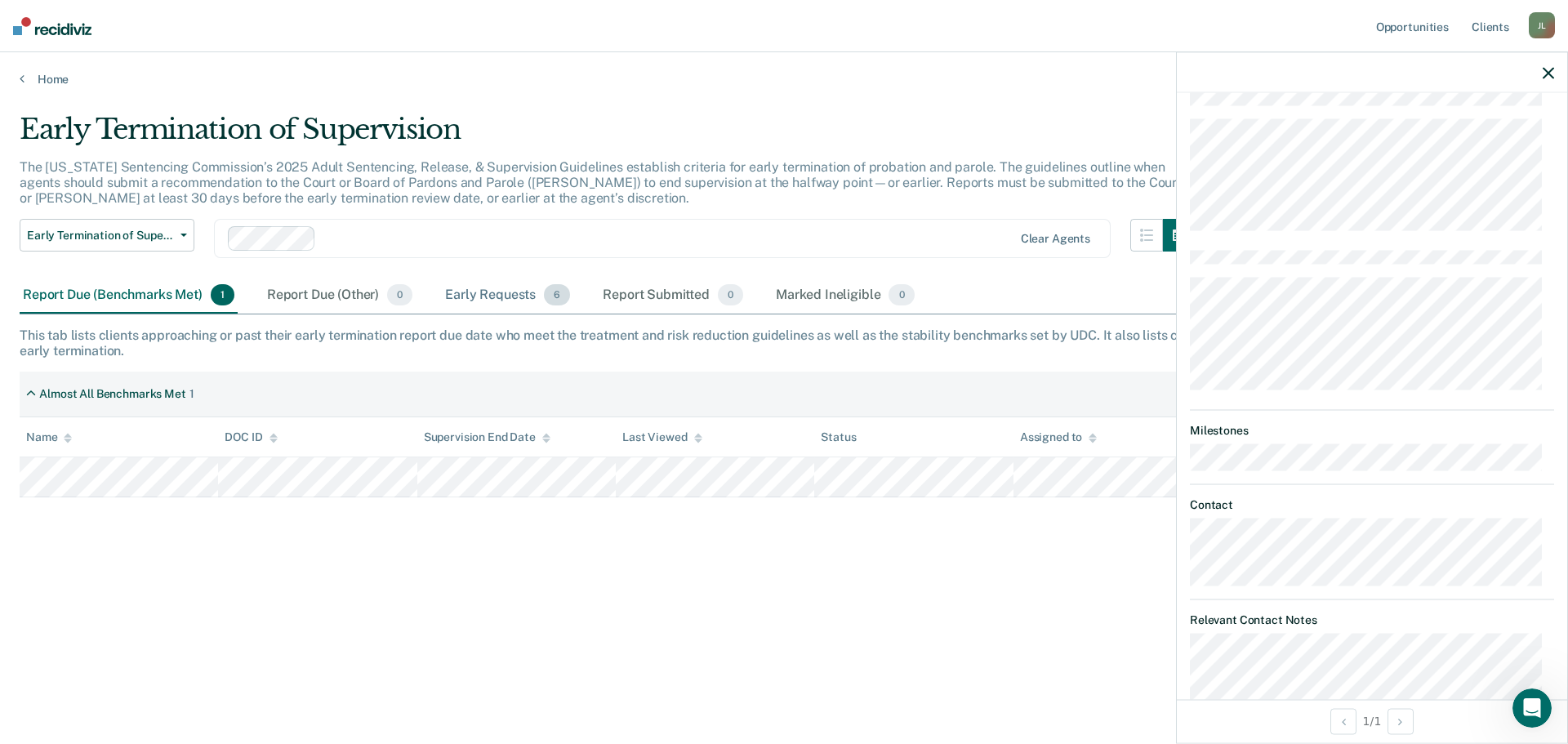
click at [475, 294] on div "Early Requests 6" at bounding box center [507, 296] width 132 height 36
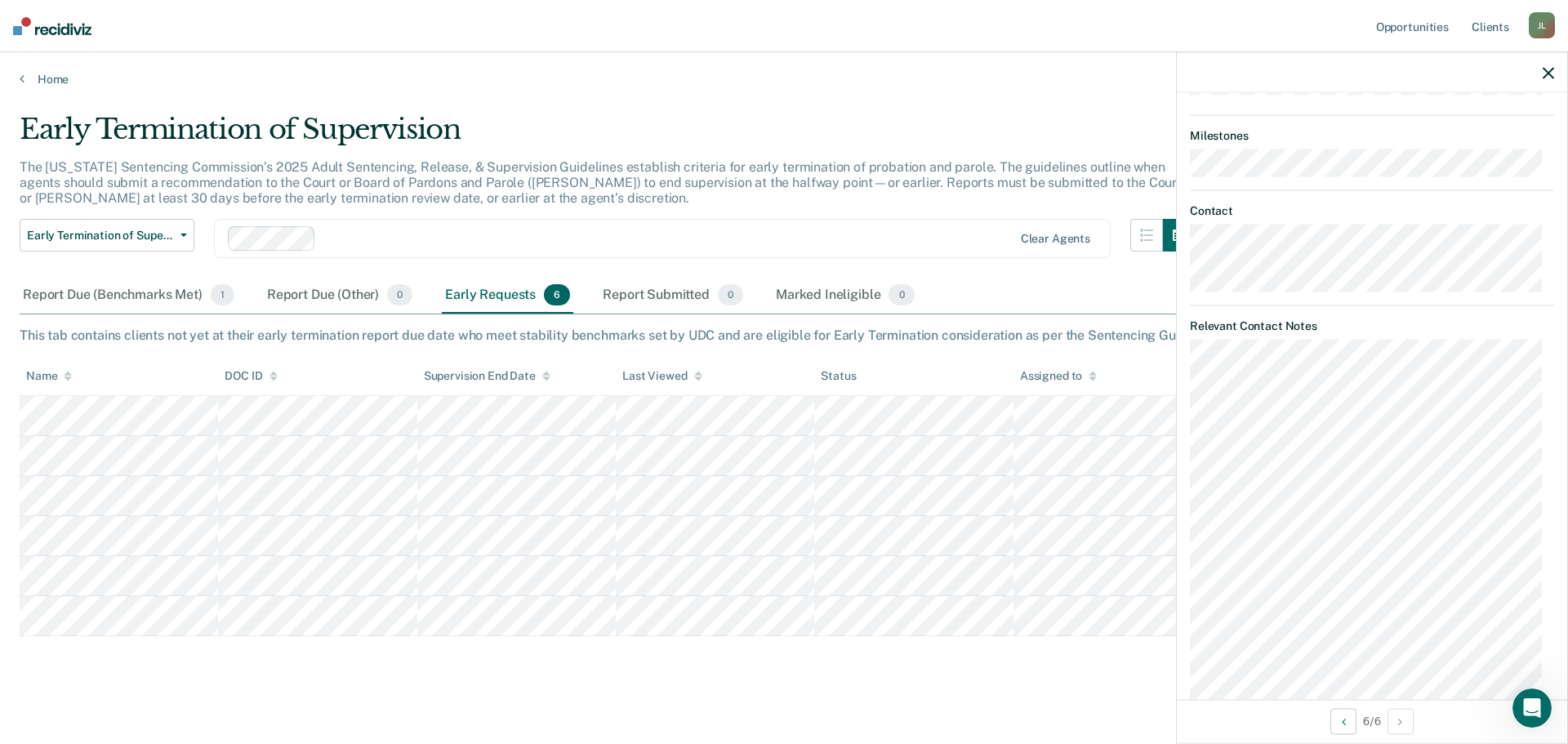
scroll to position [824, 0]
click at [154, 299] on div "Report Due (Benchmarks Met) 1" at bounding box center [128, 296] width 218 height 36
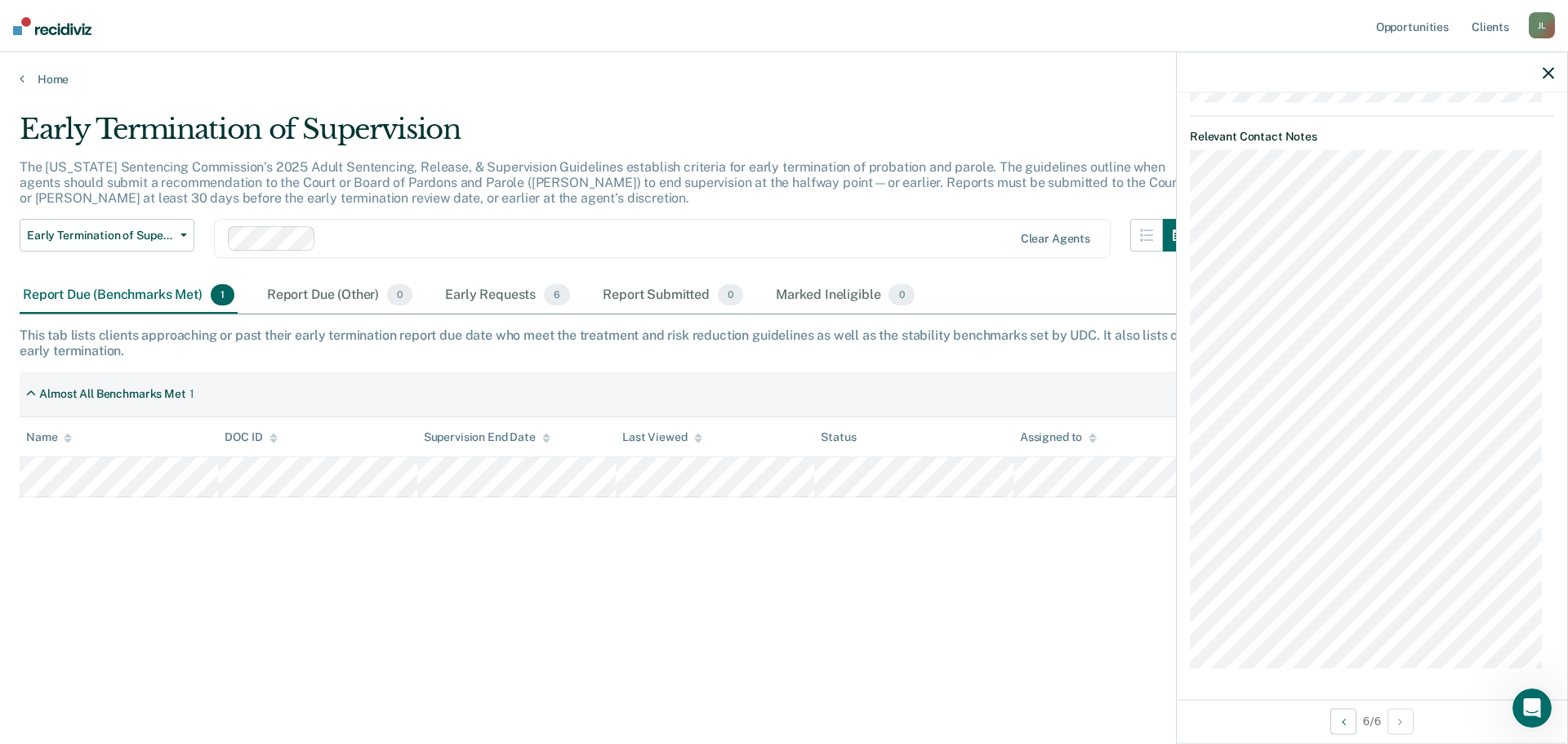
scroll to position [1099, 0]
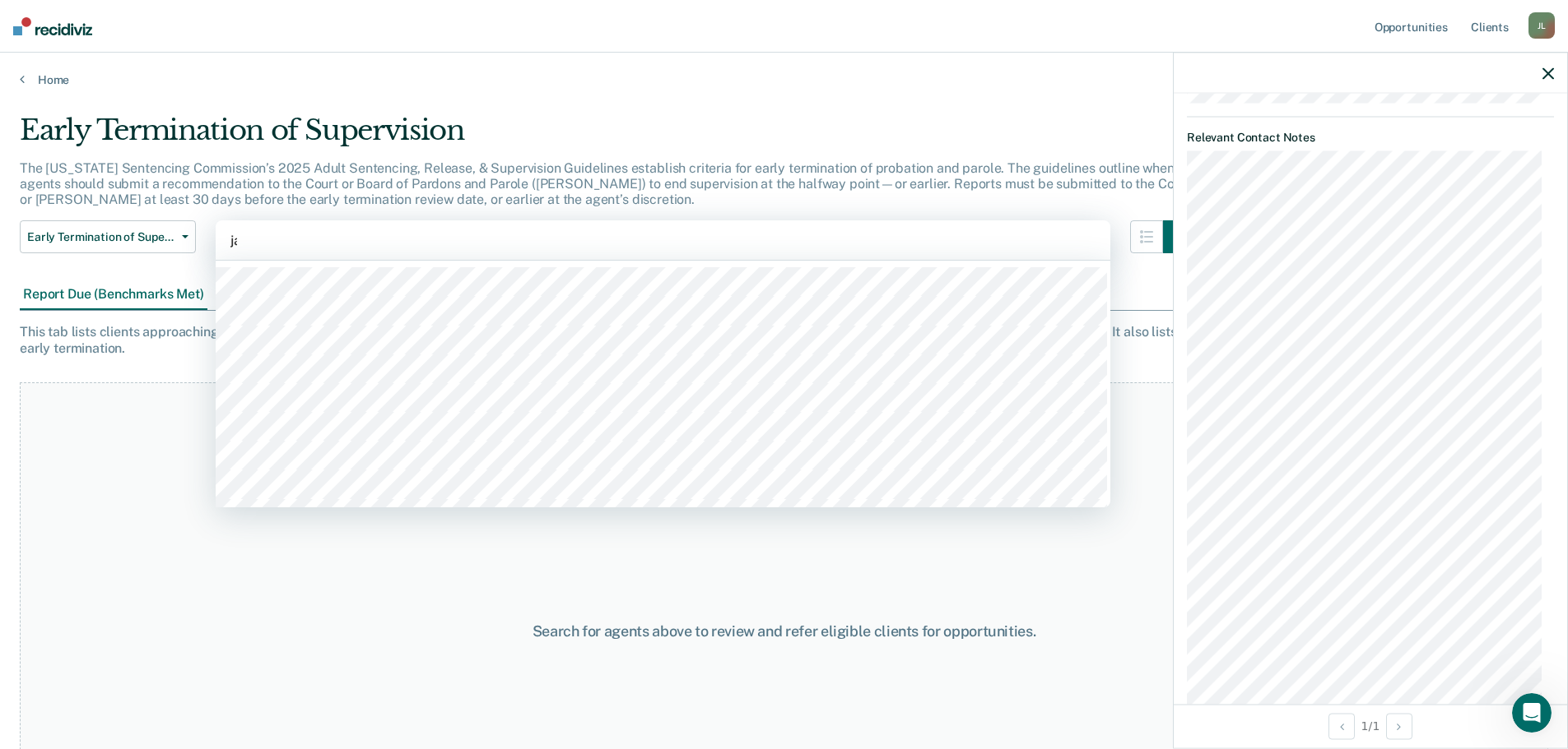
type input "[PERSON_NAME]"
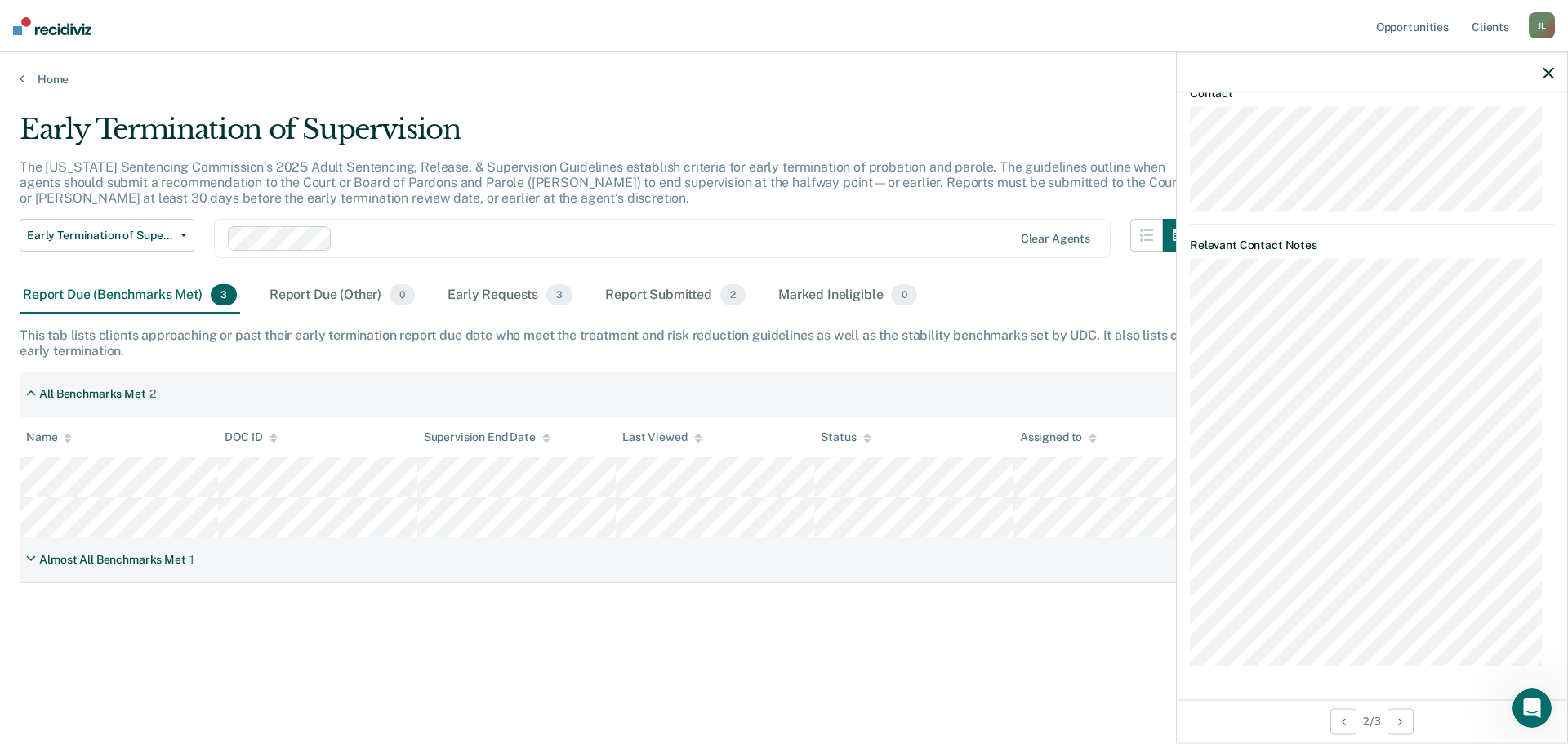
scroll to position [750, 0]
click at [136, 295] on div "Report Due (Benchmarks Met) 3" at bounding box center [130, 296] width 220 height 36
click at [168, 301] on div "Report Due (Benchmarks Met) 3" at bounding box center [130, 296] width 220 height 36
click at [516, 299] on div "Early Requests 3" at bounding box center [509, 296] width 132 height 36
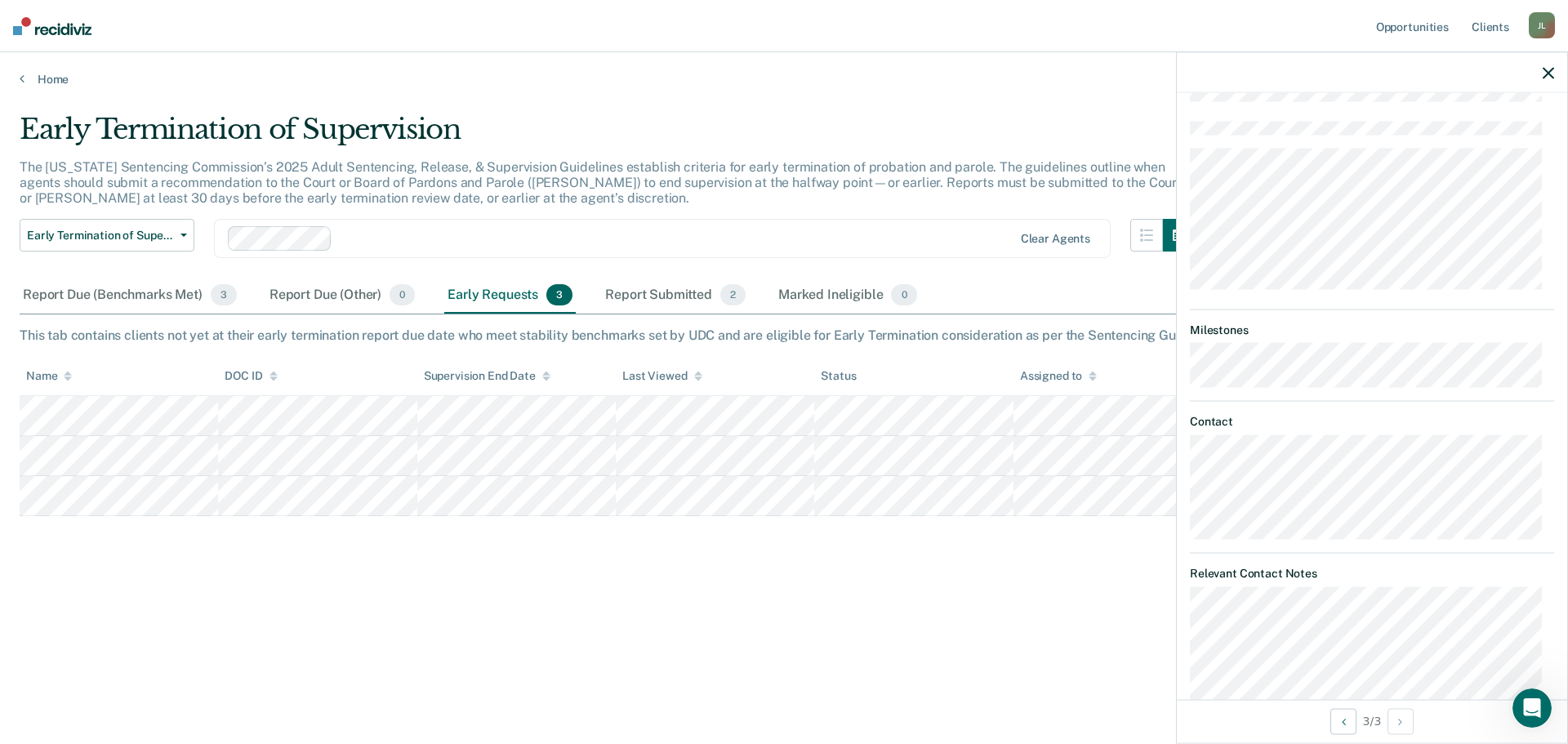
scroll to position [961, 0]
click at [627, 285] on div "Report Submitted 2" at bounding box center [675, 296] width 147 height 36
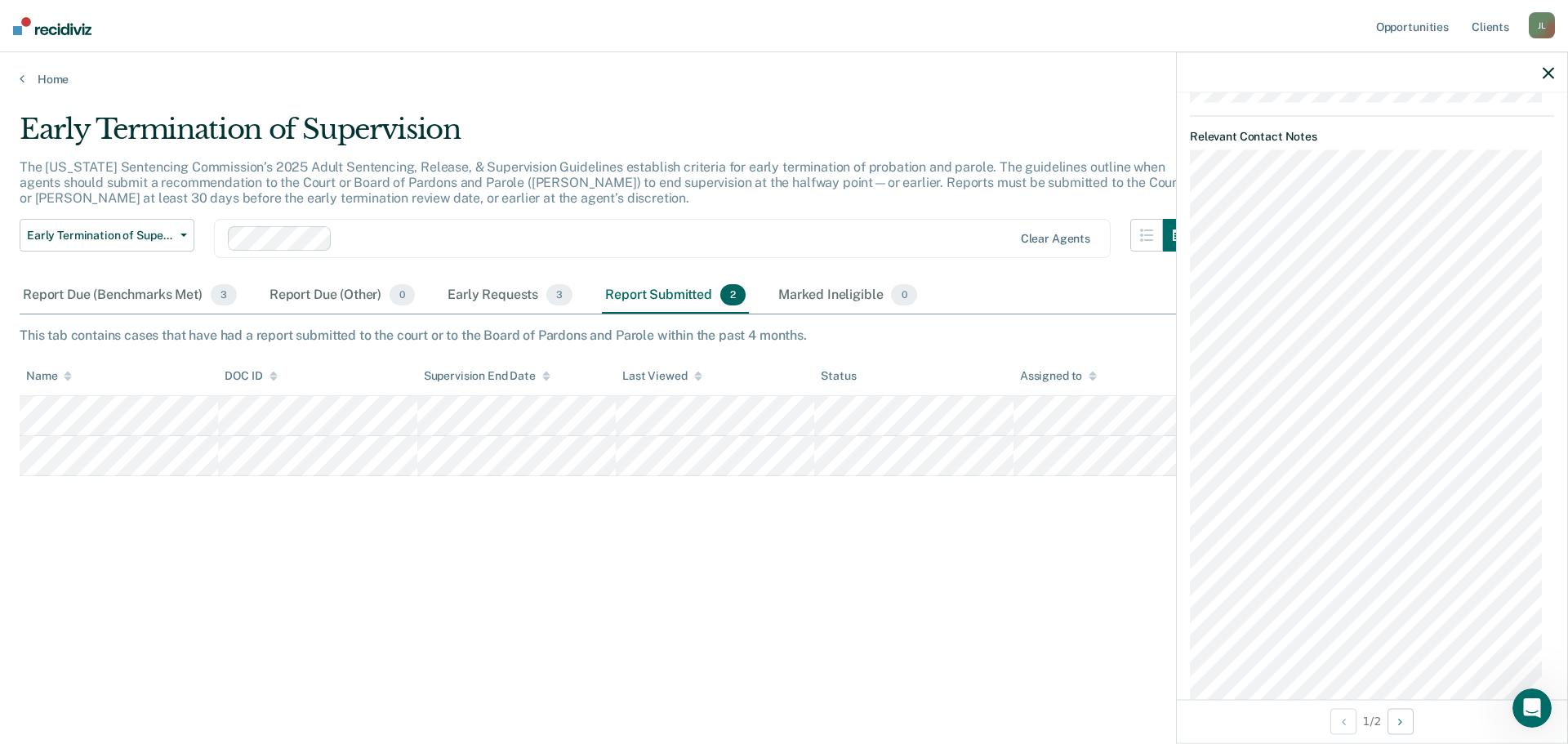
scroll to position [884, 0]
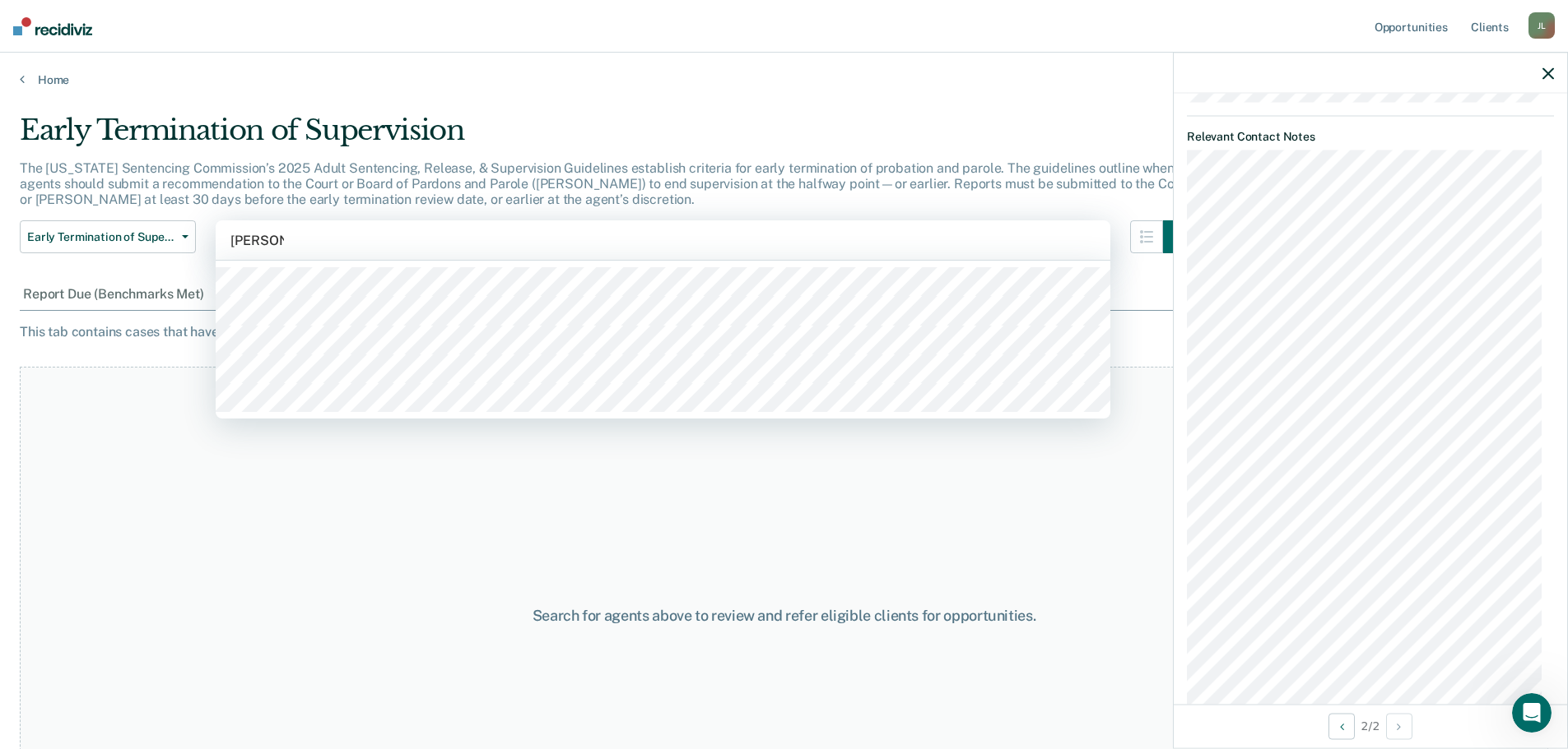
type input "[PERSON_NAME]"
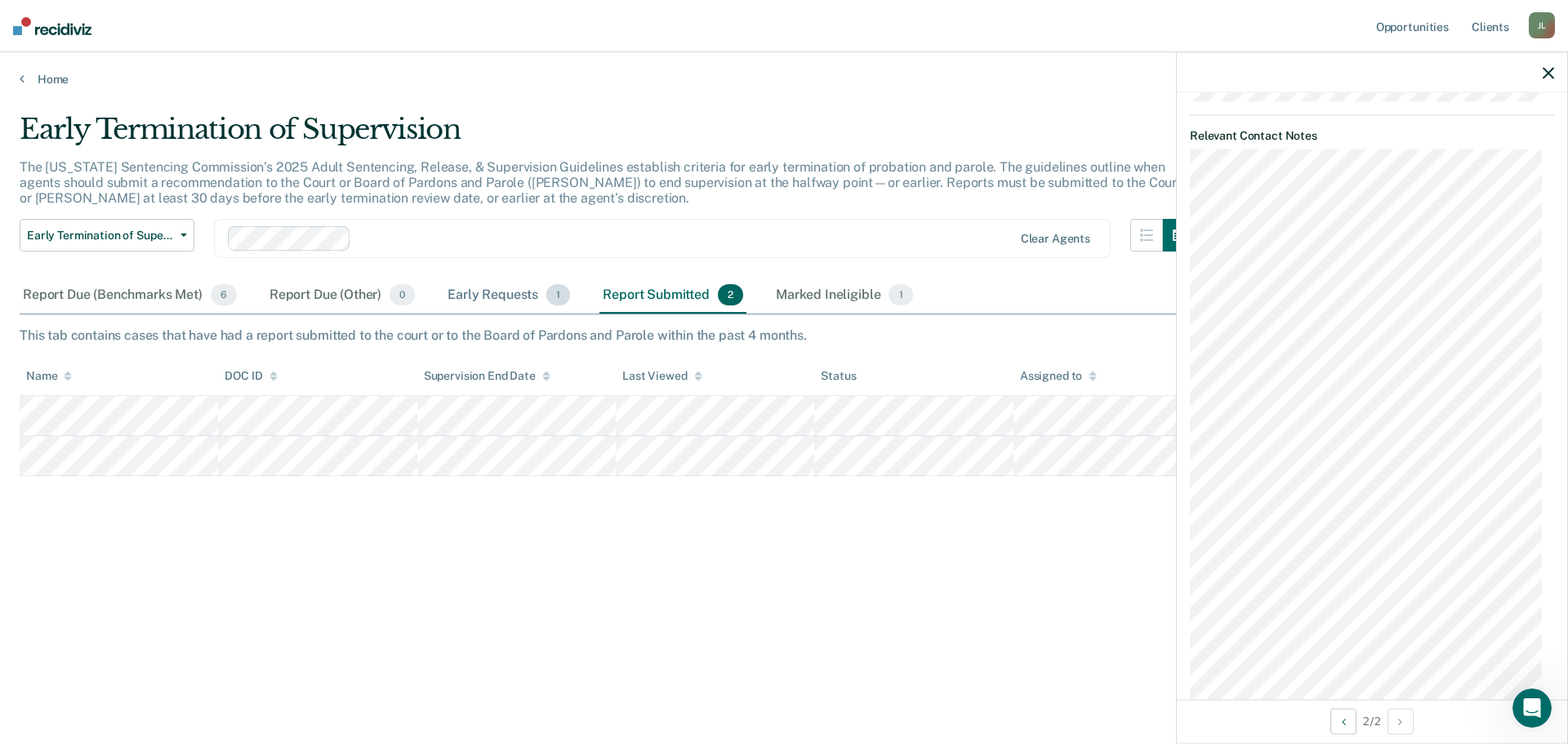
click at [503, 299] on div "Early Requests 1" at bounding box center [509, 296] width 129 height 36
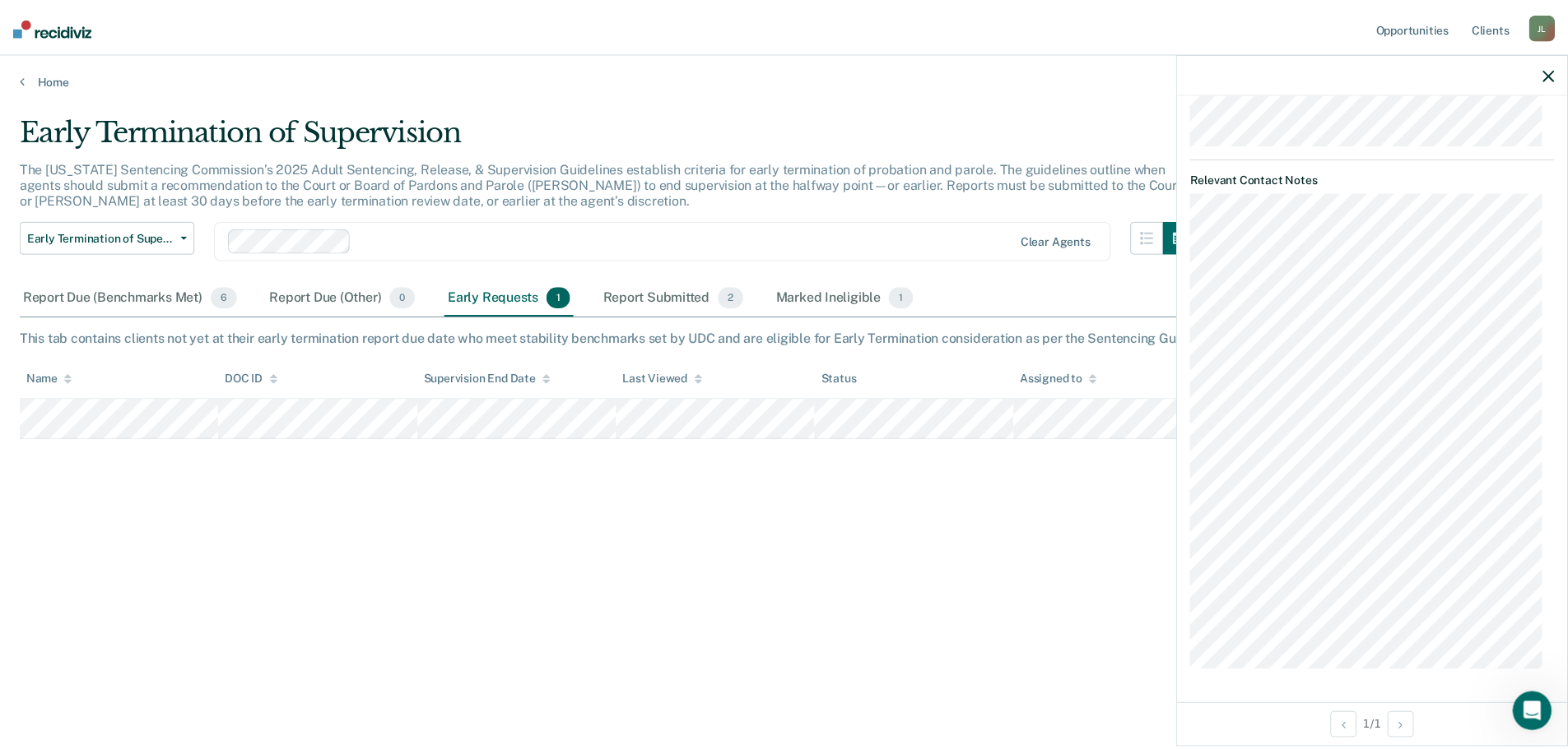
scroll to position [785, 0]
click at [144, 292] on div "Report Due (Benchmarks Met) 6" at bounding box center [131, 298] width 222 height 36
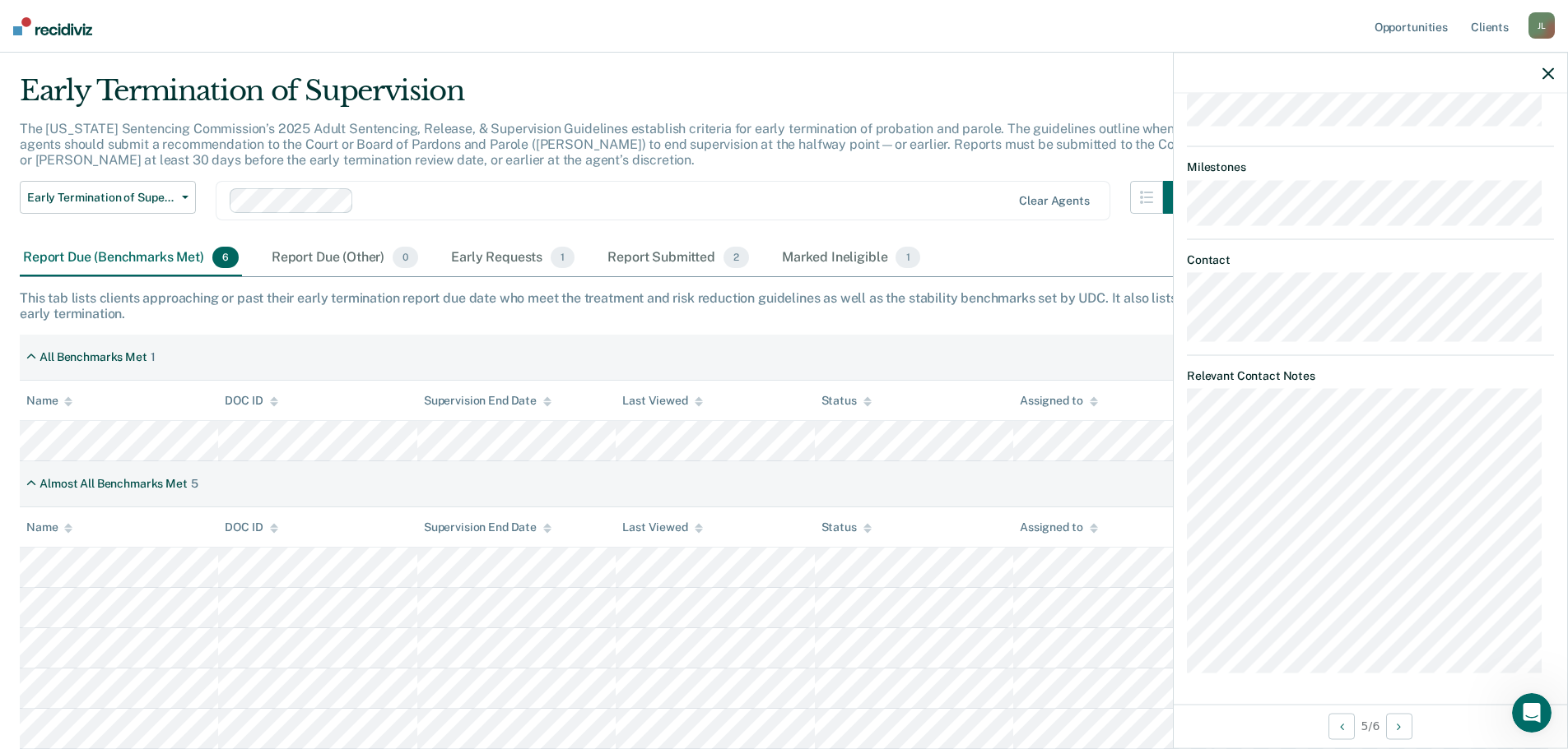
scroll to position [835, 0]
click at [498, 254] on div "Early Requests 1" at bounding box center [513, 258] width 130 height 36
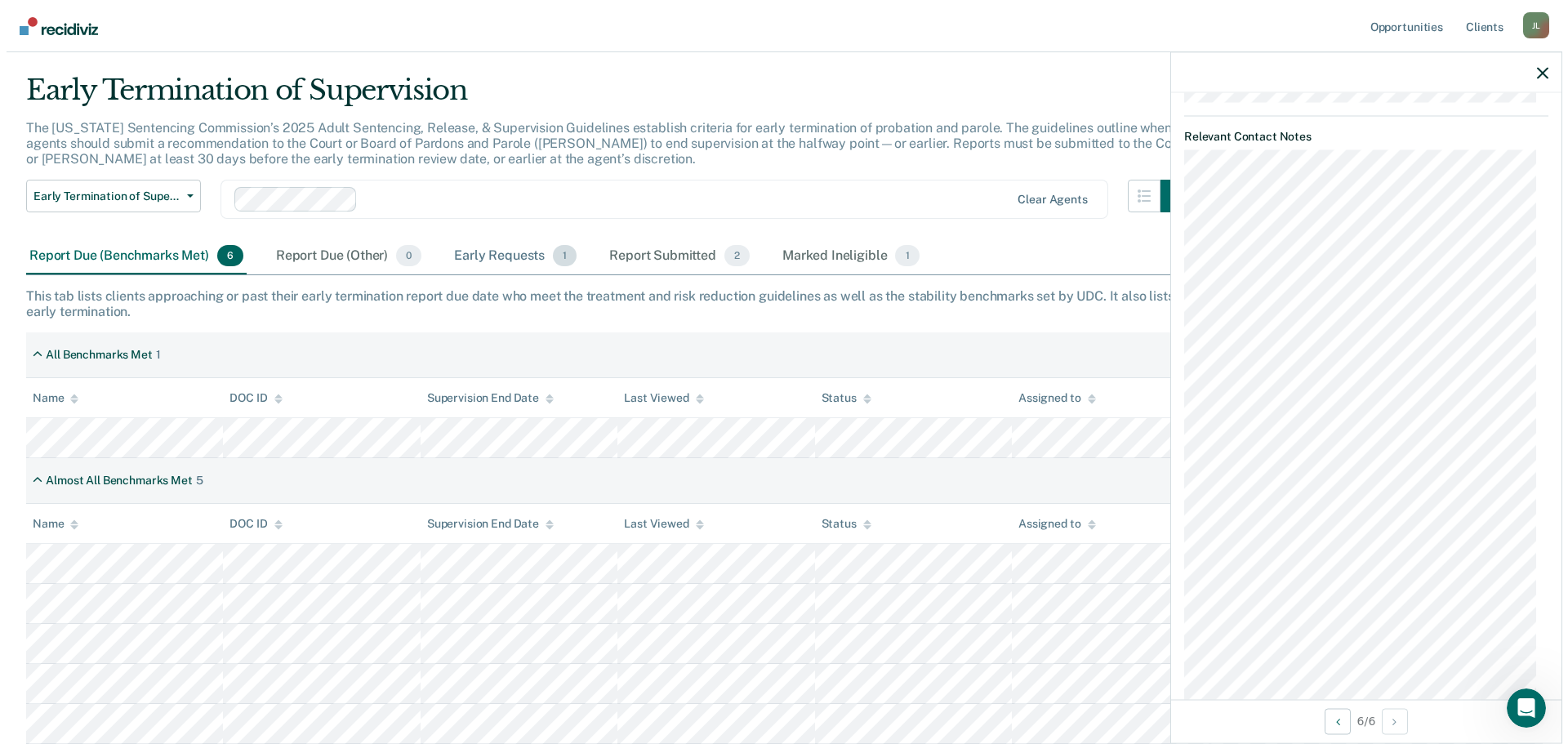
scroll to position [0, 0]
